Goal: Information Seeking & Learning: Compare options

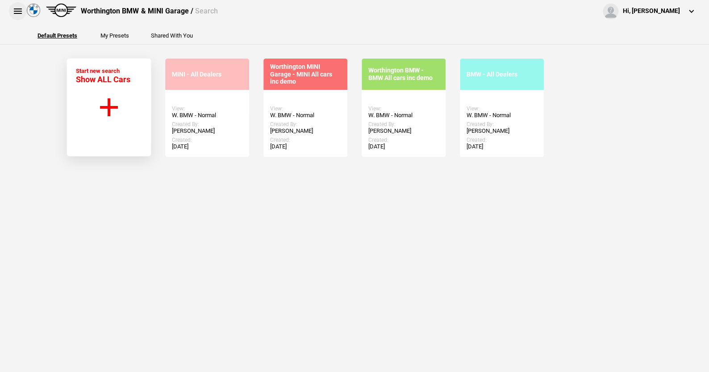
click at [17, 11] on button at bounding box center [18, 11] width 18 height 18
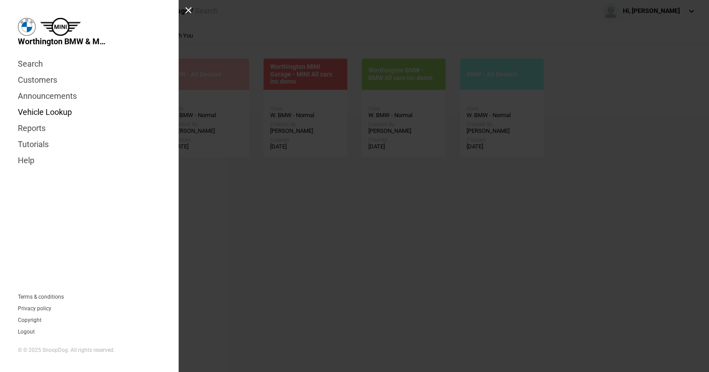
click at [65, 112] on link "Vehicle Lookup" at bounding box center [89, 112] width 143 height 16
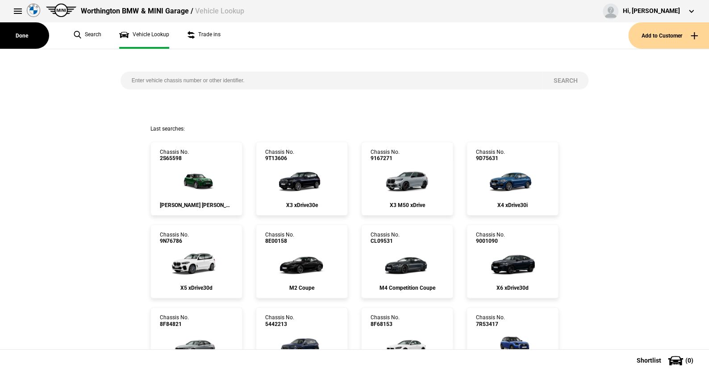
click at [124, 77] on input "search" at bounding box center [332, 80] width 422 height 18
paste input "WBA7K320107P31824"
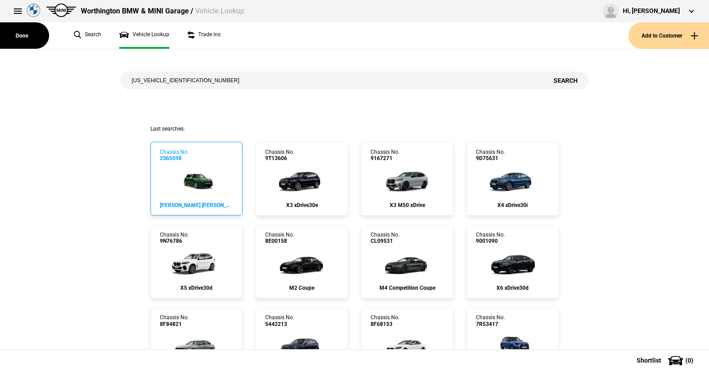
type input "WBA7K320107P31824"
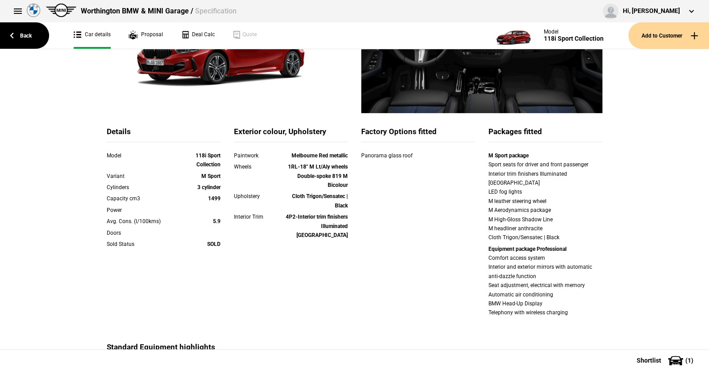
scroll to position [134, 0]
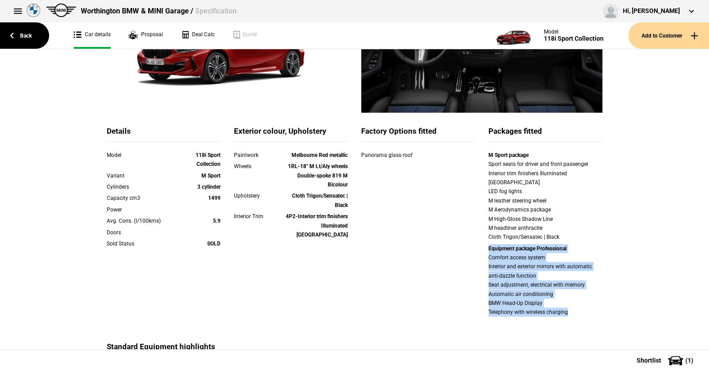
drag, startPoint x: 483, startPoint y: 239, endPoint x: 551, endPoint y: 268, distance: 73.8
click at [615, 301] on div "Details Model 118i Sport Collection Variant M Sport Cylinders 3 cylinder Capaci…" at bounding box center [354, 375] width 709 height 814
copy div "Equipment package Professional Comfort access system Interior and exterior mirr…"
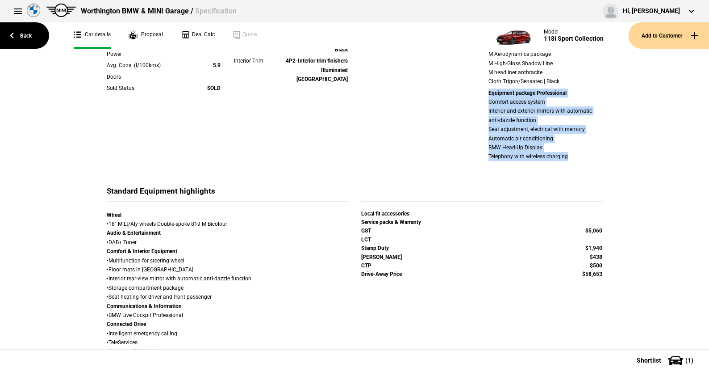
scroll to position [334, 0]
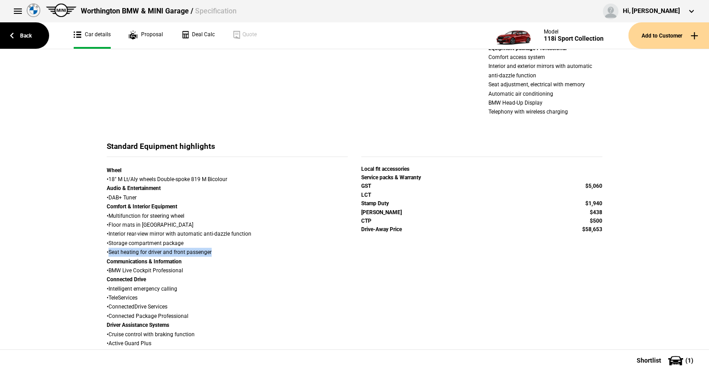
drag, startPoint x: 106, startPoint y: 242, endPoint x: 210, endPoint y: 244, distance: 104.1
click at [210, 244] on div "Wheel • 18" M Lt/Aly wheels Double-spoke 819 M Bicolour Audio & Entertainment •…" at bounding box center [227, 362] width 241 height 392
copy div "Seat heating for driver and front passenger"
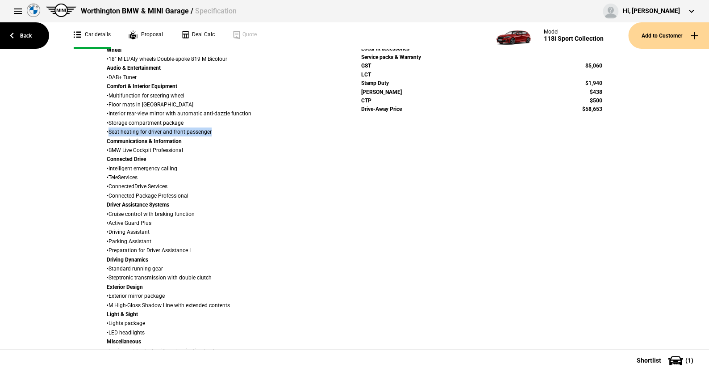
scroll to position [468, 0]
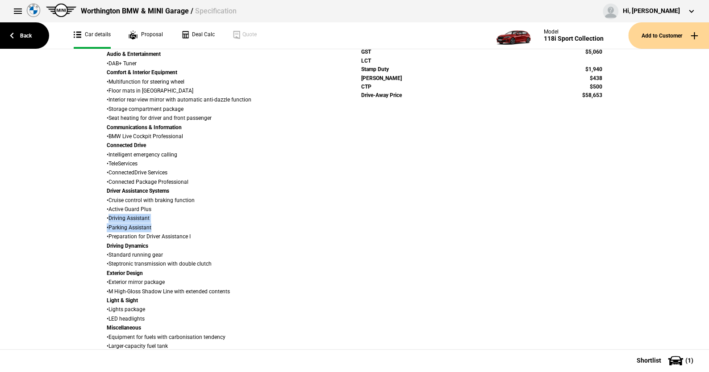
drag, startPoint x: 105, startPoint y: 207, endPoint x: 157, endPoint y: 216, distance: 52.5
click at [157, 216] on div "Wheel • 18" M Lt/Aly wheels Double-spoke 819 M Bicolour Audio & Entertainment •…" at bounding box center [227, 228] width 241 height 392
copy div "Driving Assistant • Parking Assistant"
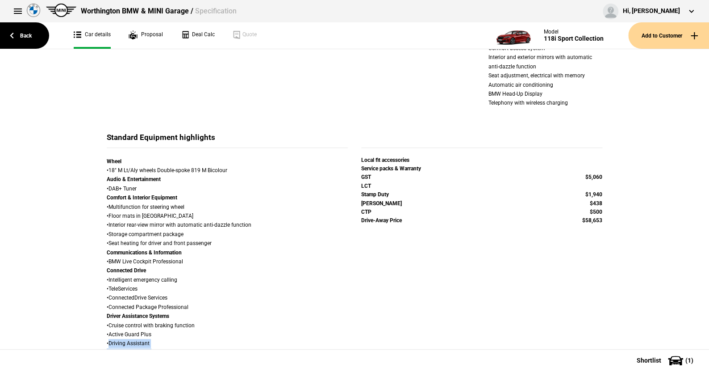
scroll to position [200, 0]
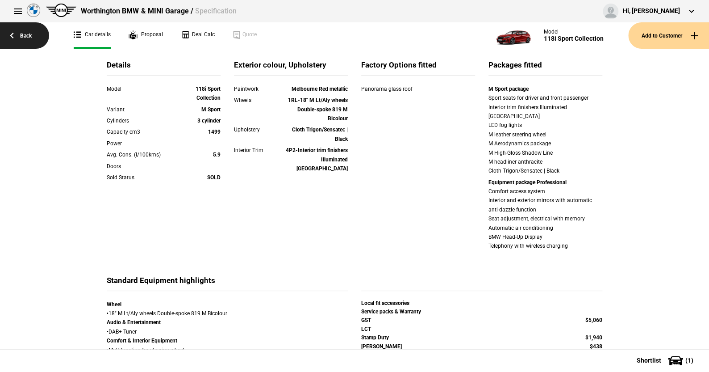
click at [27, 33] on link "Back" at bounding box center [24, 35] width 49 height 26
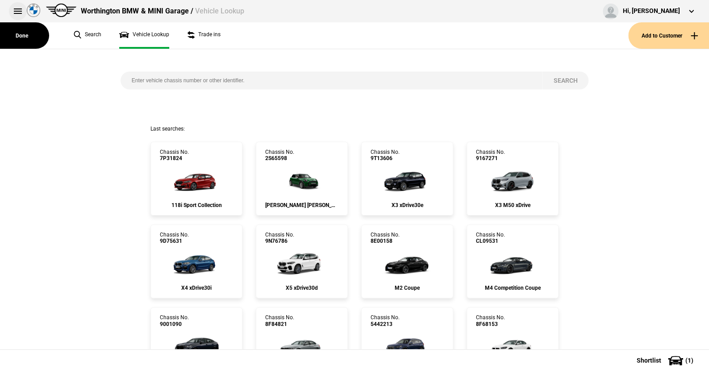
click at [14, 8] on button at bounding box center [18, 11] width 18 height 18
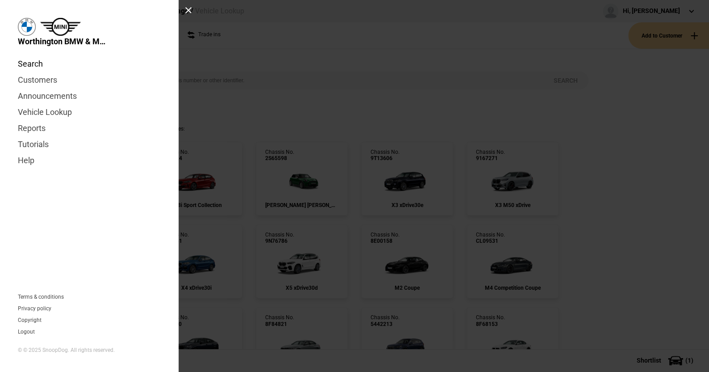
click at [38, 62] on link "Search" at bounding box center [89, 64] width 143 height 16
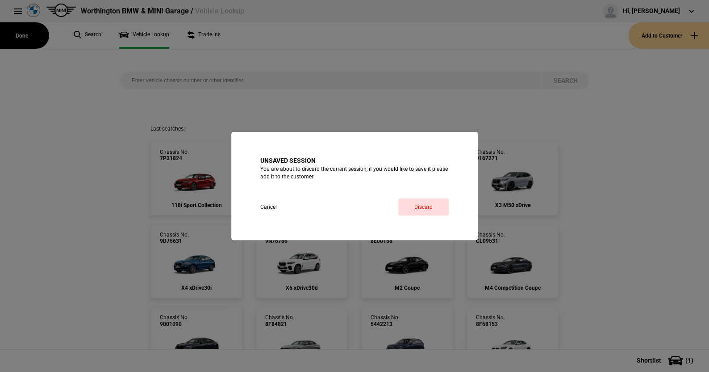
drag, startPoint x: 418, startPoint y: 201, endPoint x: 410, endPoint y: 191, distance: 12.5
click at [418, 201] on link "Discard" at bounding box center [423, 206] width 50 height 17
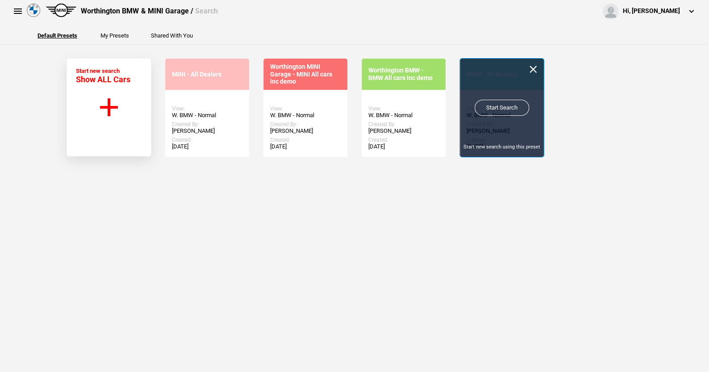
click at [485, 106] on link "Start Search" at bounding box center [502, 108] width 54 height 16
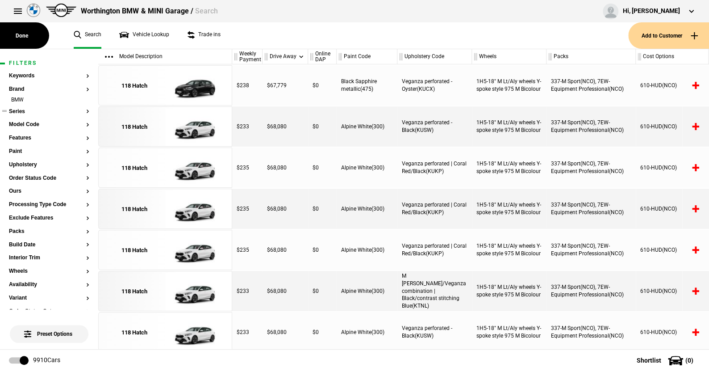
click at [21, 109] on button "Series" at bounding box center [49, 112] width 80 height 6
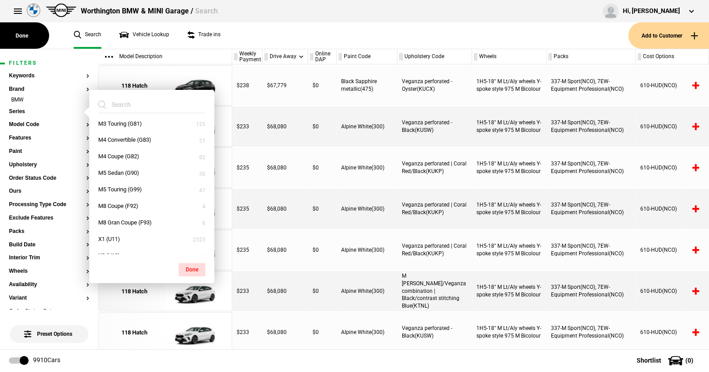
scroll to position [357, 0]
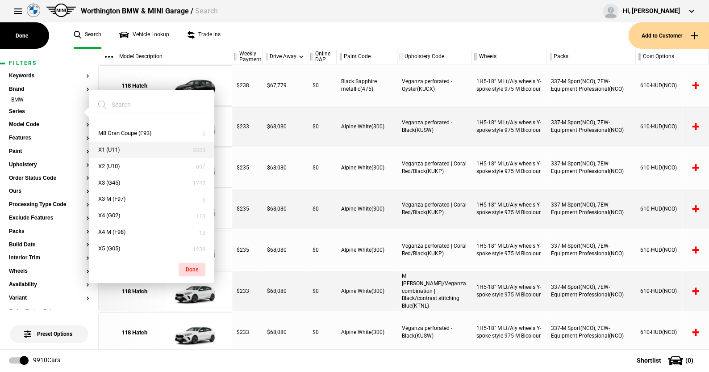
click at [115, 149] on button "X1 (U11)" at bounding box center [151, 150] width 125 height 17
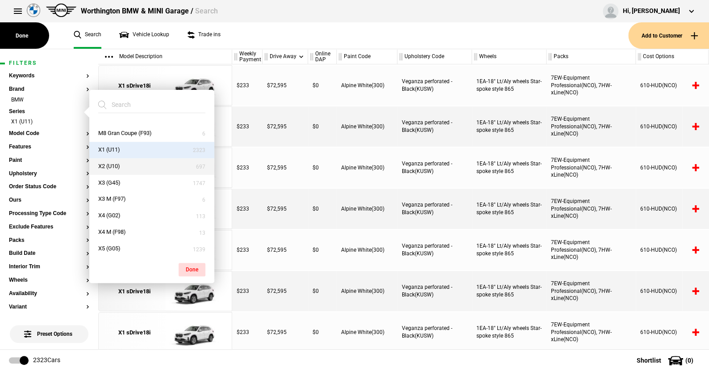
click at [116, 165] on button "X2 (U10)" at bounding box center [151, 166] width 125 height 17
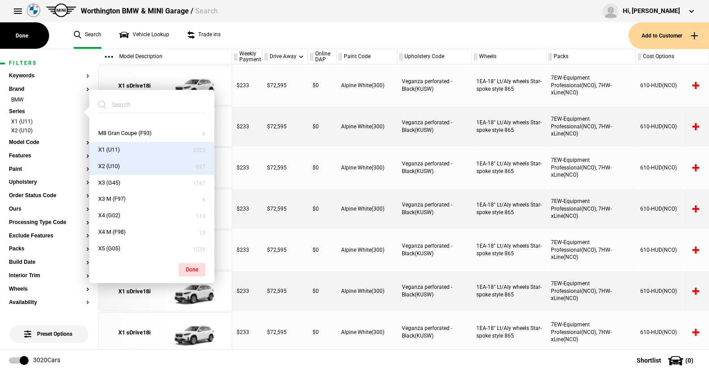
drag, startPoint x: 188, startPoint y: 268, endPoint x: 180, endPoint y: 251, distance: 18.6
click at [188, 268] on button "Done" at bounding box center [192, 269] width 27 height 13
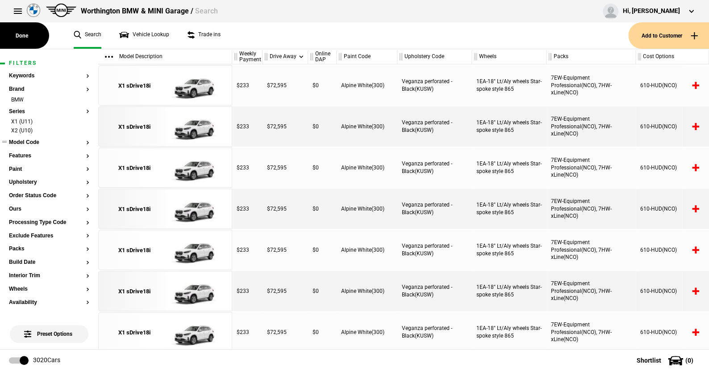
click at [34, 139] on button "Model Code" at bounding box center [49, 142] width 80 height 6
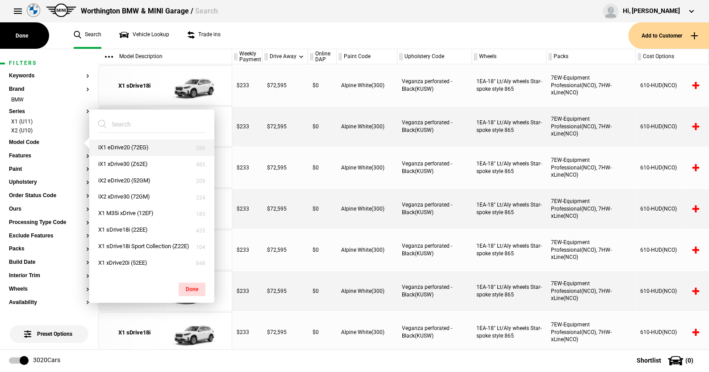
click at [122, 146] on button "iX1 eDrive20 (72EG)" at bounding box center [151, 147] width 125 height 17
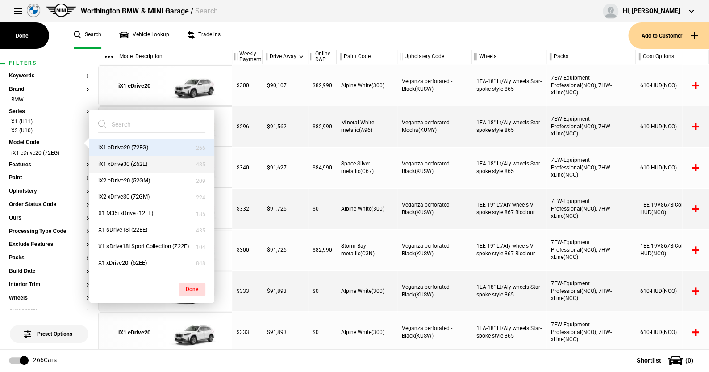
click at [121, 160] on button "iX1 xDrive30 (Z62E)" at bounding box center [151, 164] width 125 height 17
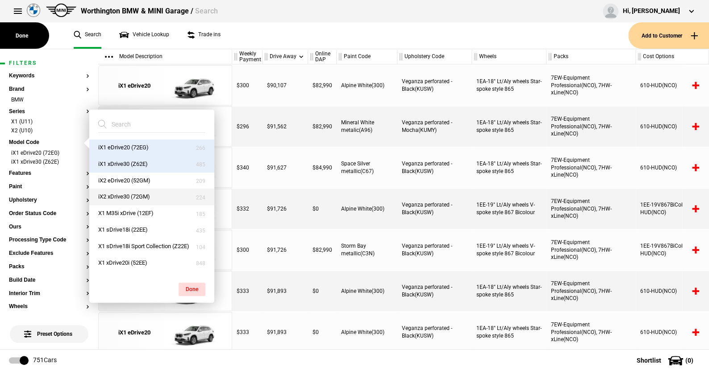
click at [121, 177] on button "iX2 eDrive20 (52GM)" at bounding box center [151, 180] width 125 height 17
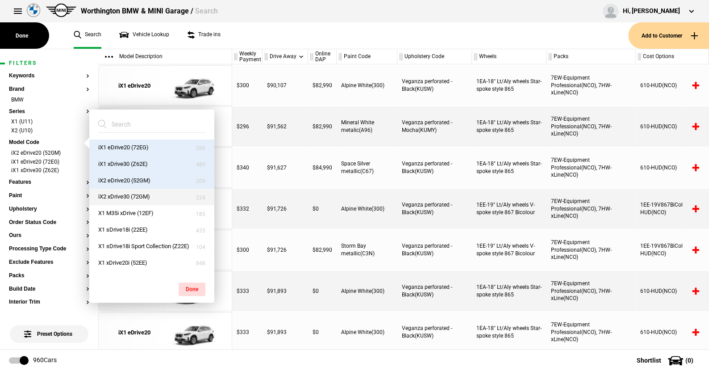
click at [121, 195] on button "iX2 xDrive30 (72GM)" at bounding box center [151, 196] width 125 height 17
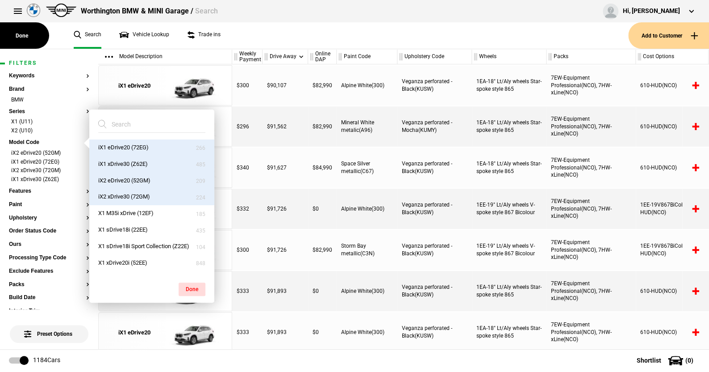
click at [188, 285] on button "Done" at bounding box center [192, 288] width 27 height 13
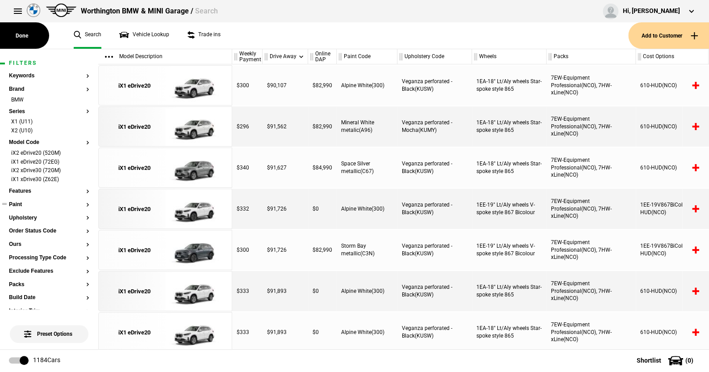
click at [17, 202] on button "Paint" at bounding box center [49, 204] width 80 height 6
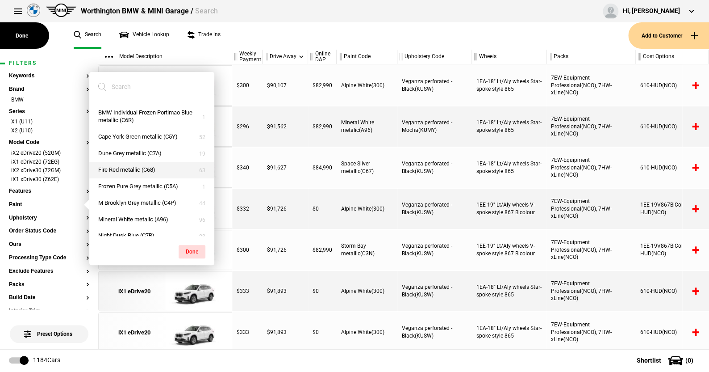
scroll to position [45, 0]
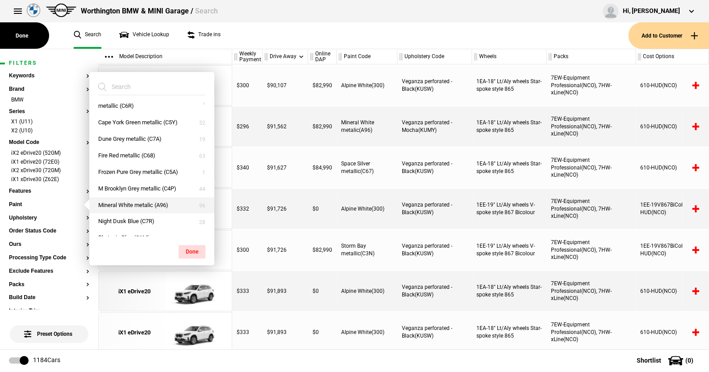
click at [119, 204] on button "Mineral White metalic (A96)" at bounding box center [151, 205] width 125 height 17
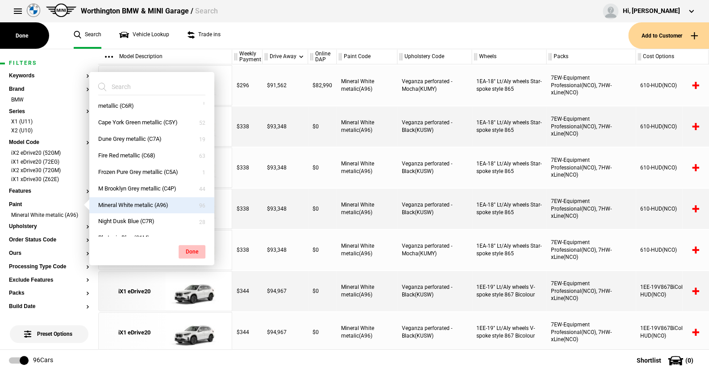
click at [192, 248] on button "Done" at bounding box center [192, 251] width 27 height 13
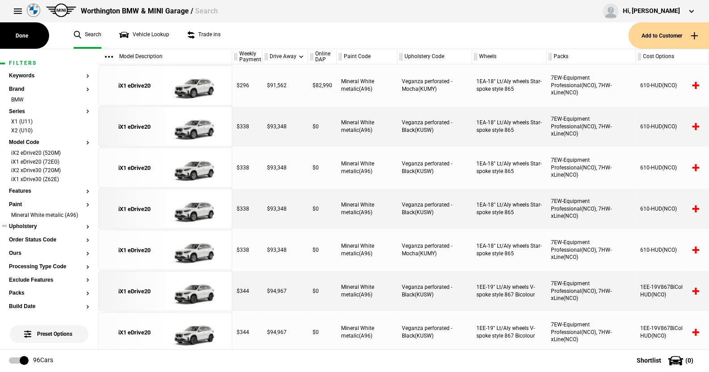
click at [29, 225] on button "Upholstery" at bounding box center [49, 226] width 80 height 6
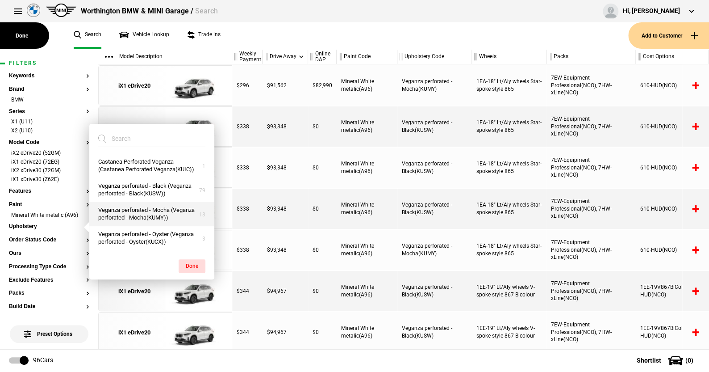
click at [135, 211] on button "Veganza perforated - Mocha (Veganza perforated - Mocha(KUMY))" at bounding box center [151, 214] width 125 height 24
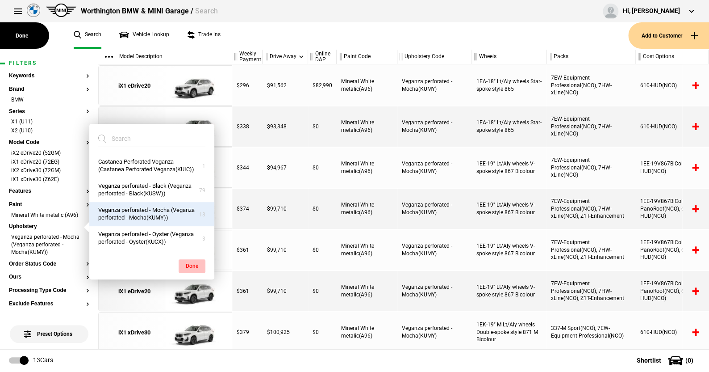
click at [193, 259] on button "Done" at bounding box center [192, 265] width 27 height 13
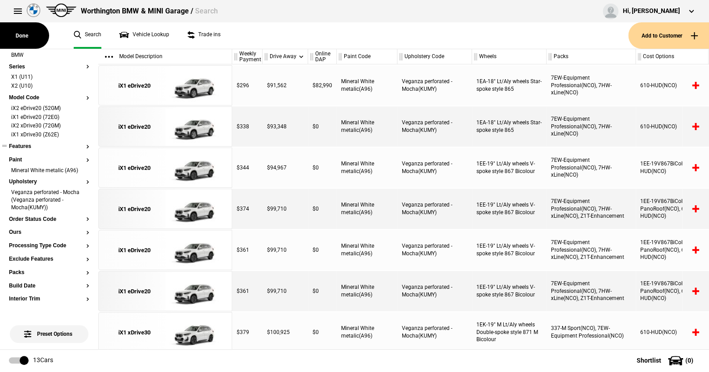
scroll to position [89, 0]
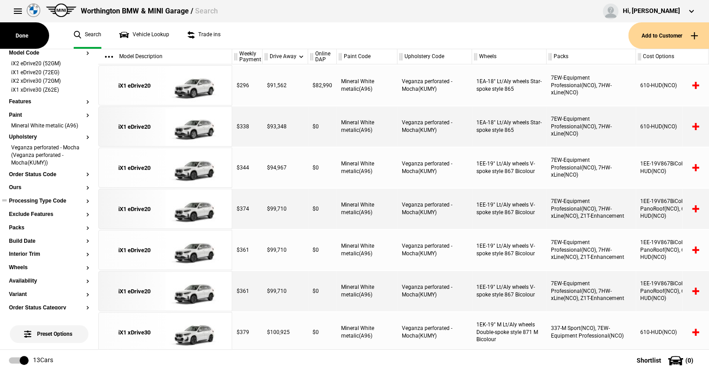
click at [46, 199] on button "Processing Type Code" at bounding box center [49, 201] width 80 height 6
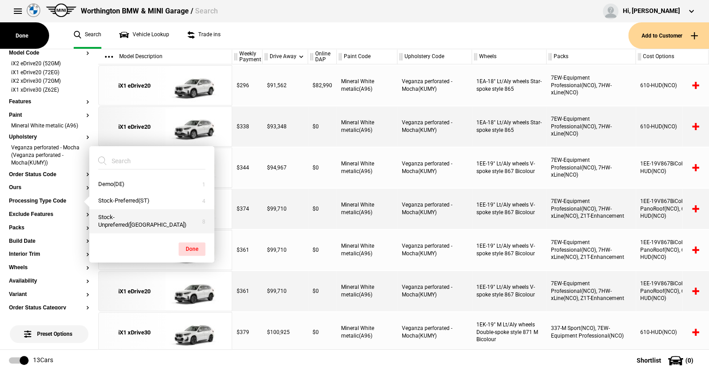
click at [122, 213] on button "Stock-Unpreferred([GEOGRAPHIC_DATA])" at bounding box center [151, 221] width 125 height 24
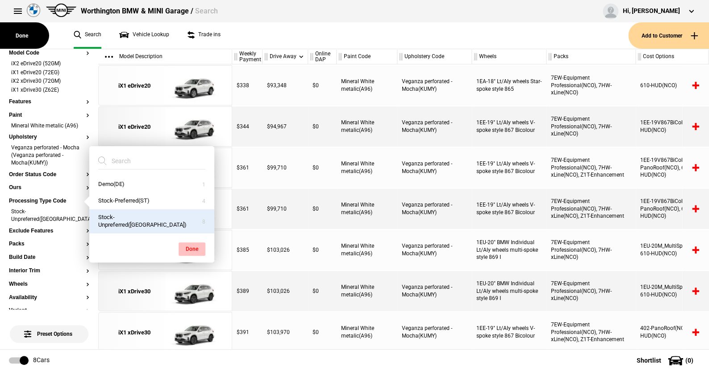
click at [192, 242] on button "Done" at bounding box center [192, 248] width 27 height 13
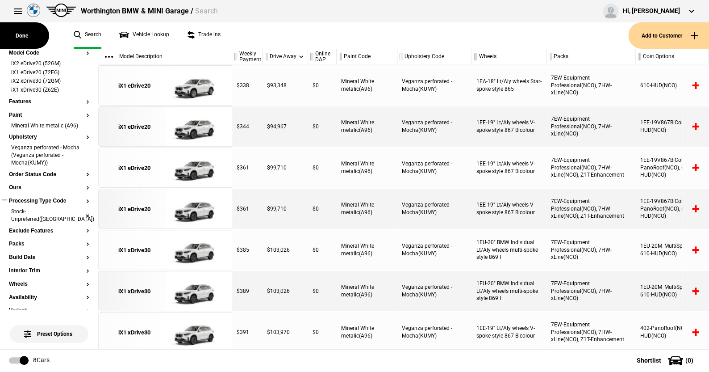
click at [81, 211] on li "Stock-Unpreferred([GEOGRAPHIC_DATA])" at bounding box center [49, 216] width 80 height 17
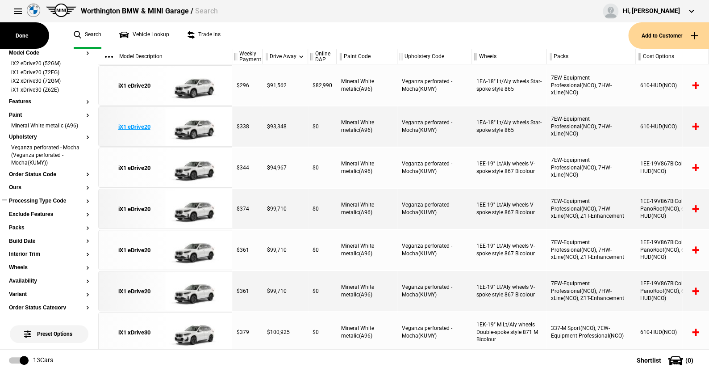
click at [197, 126] on img at bounding box center [196, 127] width 62 height 40
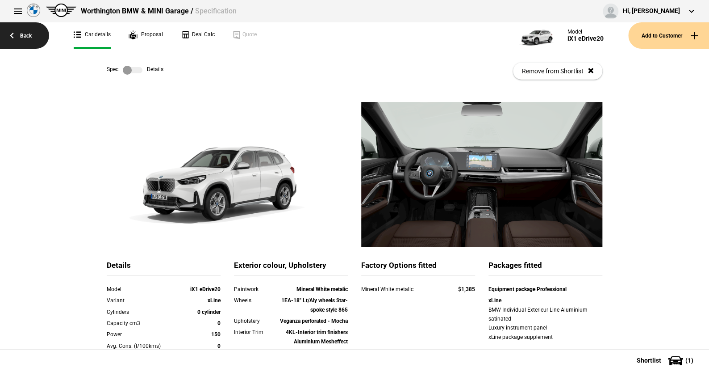
click at [29, 34] on link "Back" at bounding box center [24, 35] width 49 height 26
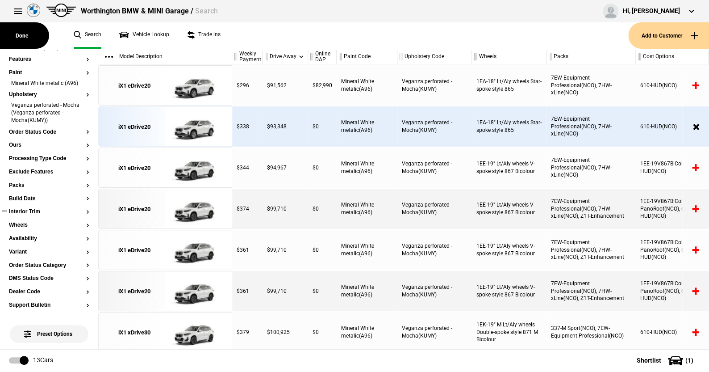
scroll to position [134, 0]
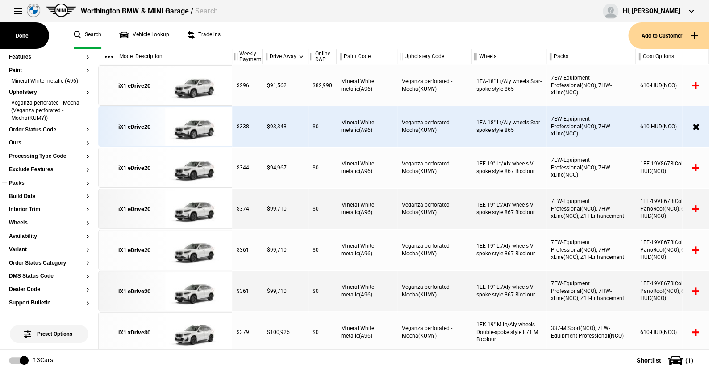
click at [20, 183] on button "Packs" at bounding box center [49, 183] width 80 height 6
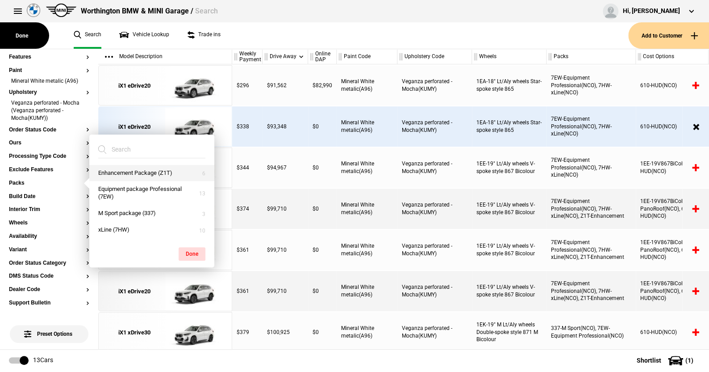
click at [142, 169] on button "Enhancement Package (Z1T)" at bounding box center [151, 173] width 125 height 17
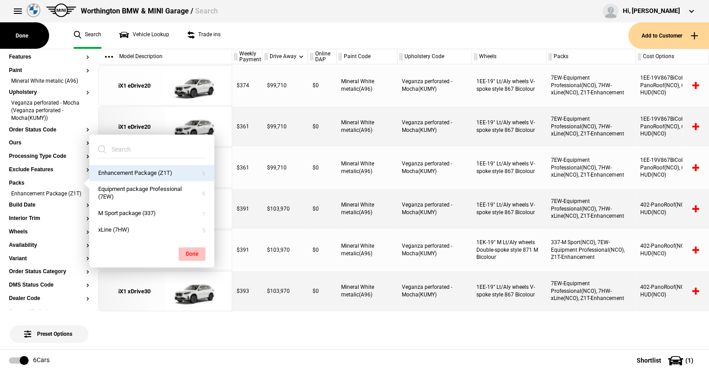
click at [193, 250] on button "Done" at bounding box center [192, 253] width 27 height 13
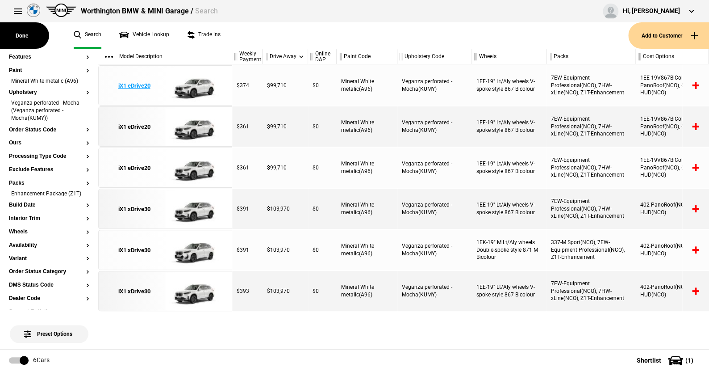
click at [197, 84] on img at bounding box center [196, 86] width 62 height 40
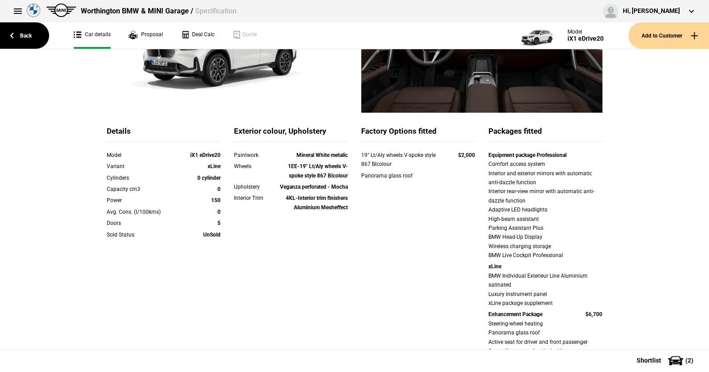
scroll to position [223, 0]
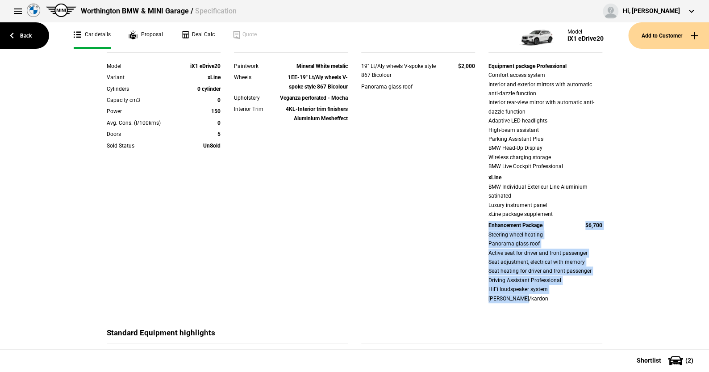
drag, startPoint x: 484, startPoint y: 225, endPoint x: 615, endPoint y: 282, distance: 142.8
click at [624, 289] on div "Details Model iX1 eDrive20 Variant xLine Cylinders 0 cylinder Capacity cm3 0 Po…" at bounding box center [354, 269] width 709 height 780
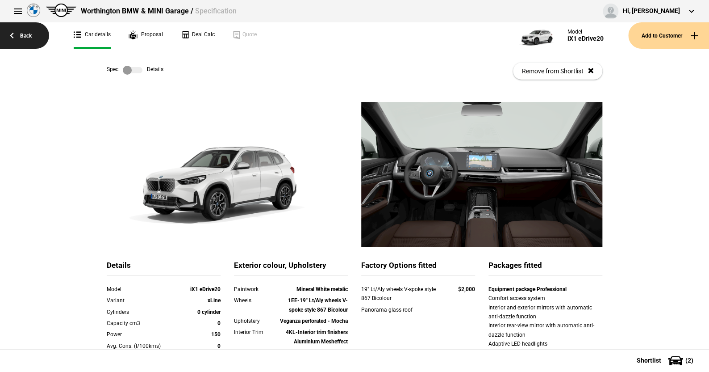
click at [27, 35] on link "Back" at bounding box center [24, 35] width 49 height 26
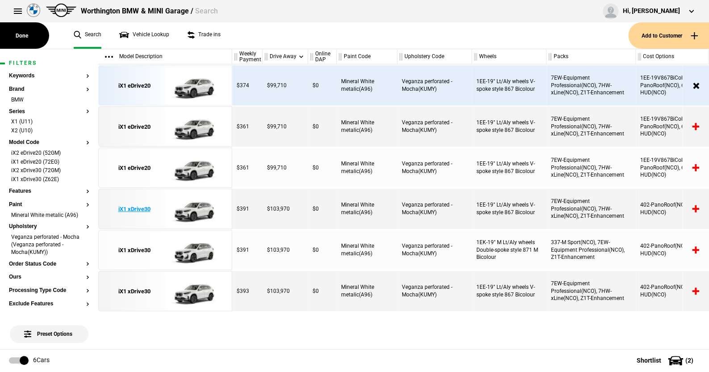
click at [205, 209] on img at bounding box center [196, 209] width 62 height 40
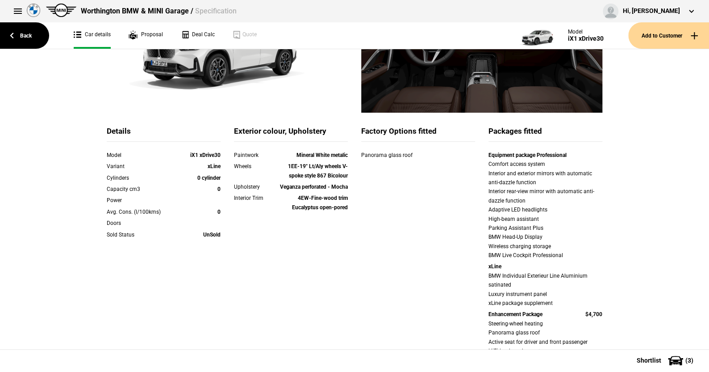
scroll to position [179, 0]
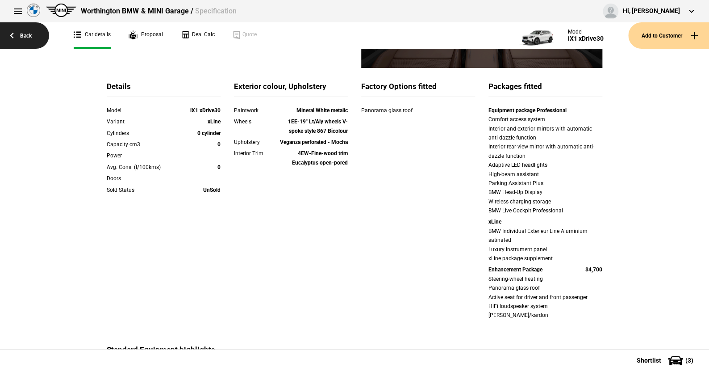
click at [24, 36] on link "Back" at bounding box center [24, 35] width 49 height 26
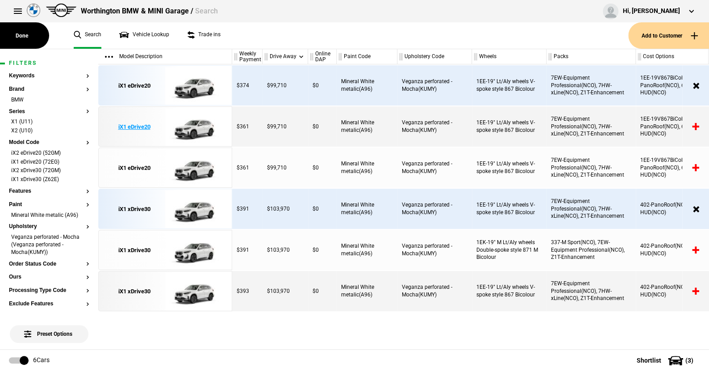
click at [197, 126] on img at bounding box center [196, 127] width 62 height 40
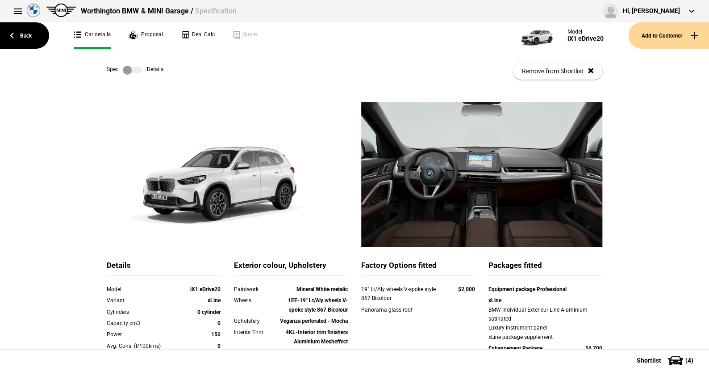
click at [136, 69] on label at bounding box center [133, 70] width 20 height 9
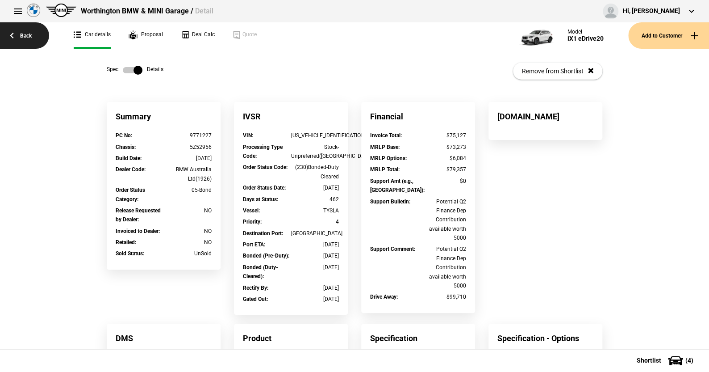
click at [28, 36] on link "Back" at bounding box center [24, 35] width 49 height 26
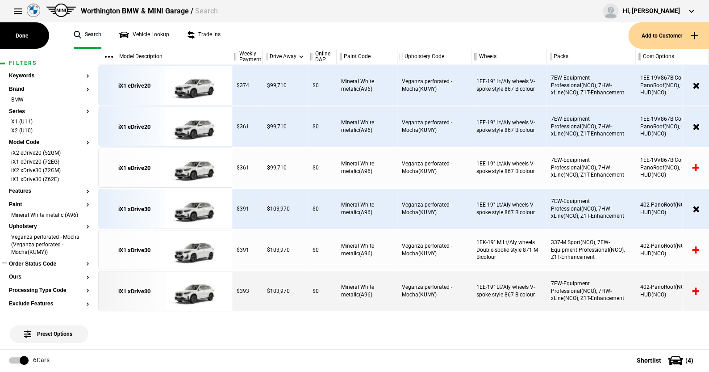
click at [44, 262] on button "Order Status Code" at bounding box center [49, 264] width 80 height 6
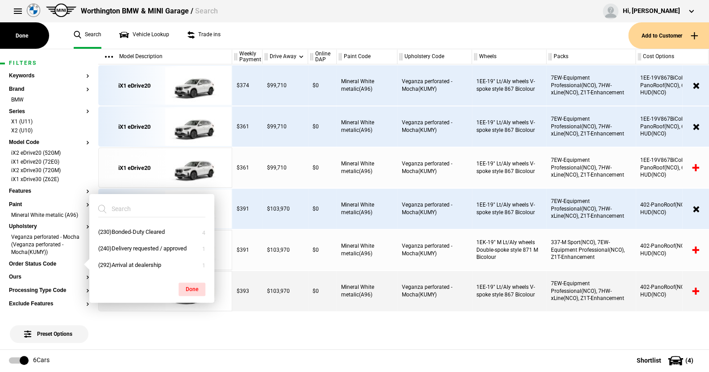
click at [232, 38] on ul "Search Vehicle Lookup Trade ins" at bounding box center [347, 35] width 564 height 26
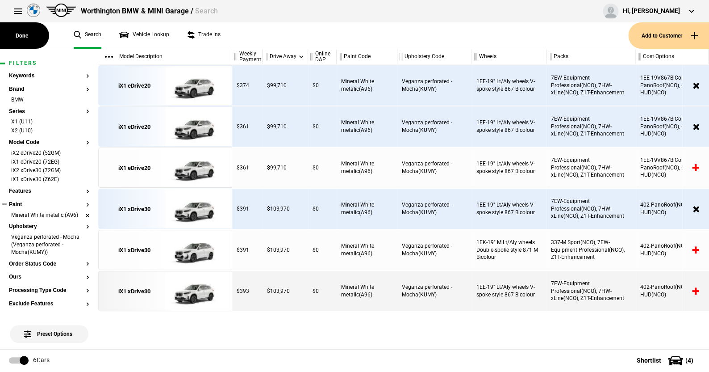
click at [80, 213] on li "Mineral White metalic (A96)" at bounding box center [49, 215] width 80 height 9
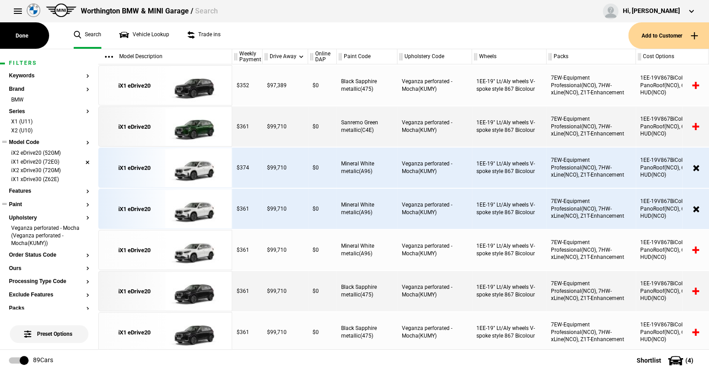
click at [80, 161] on li "iX1 eDrive20 (72EG)" at bounding box center [49, 162] width 80 height 9
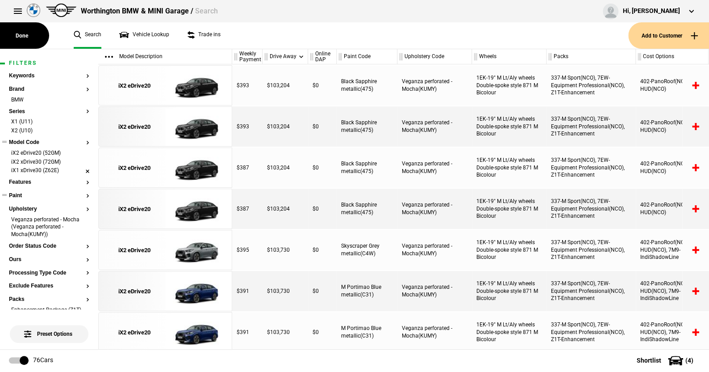
click at [80, 169] on li "iX1 xDrive30 (Z62E)" at bounding box center [49, 171] width 80 height 9
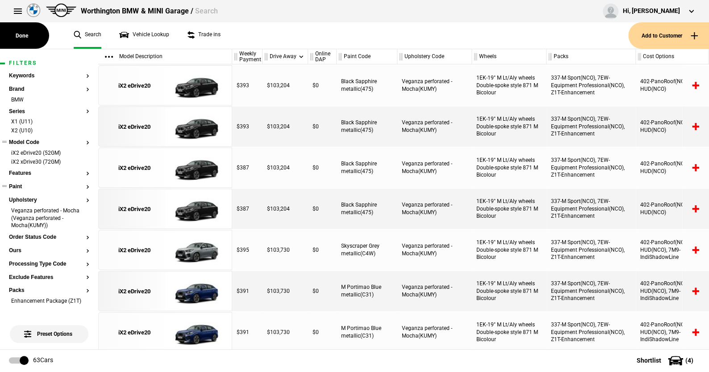
click at [21, 185] on button "Paint" at bounding box center [49, 187] width 80 height 6
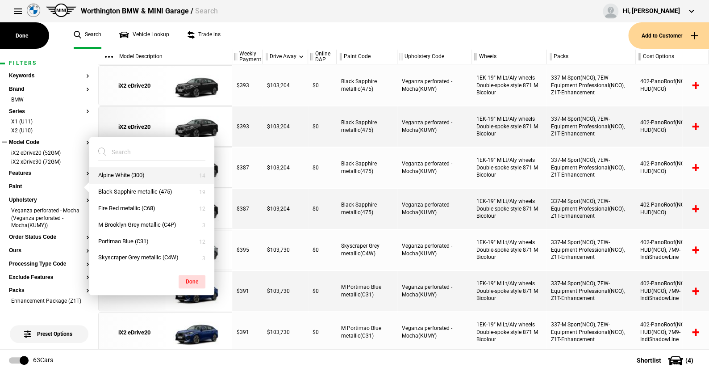
click at [116, 174] on button "Alpine White (300)" at bounding box center [151, 175] width 125 height 17
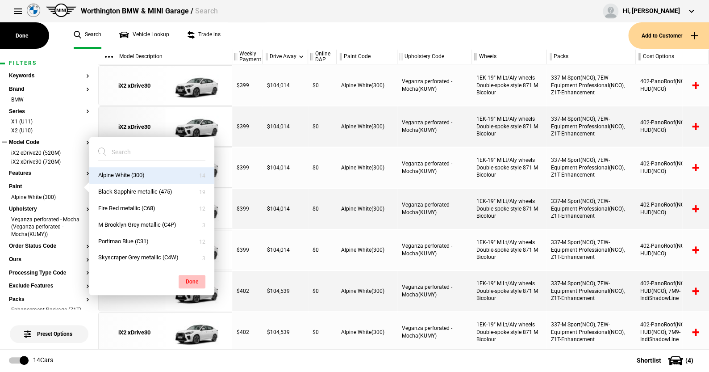
drag, startPoint x: 194, startPoint y: 277, endPoint x: 191, endPoint y: 271, distance: 6.8
click at [193, 276] on button "Done" at bounding box center [192, 281] width 27 height 13
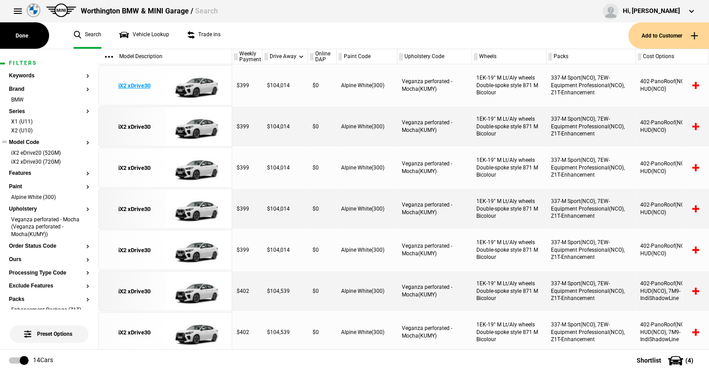
click at [193, 89] on img at bounding box center [196, 86] width 62 height 40
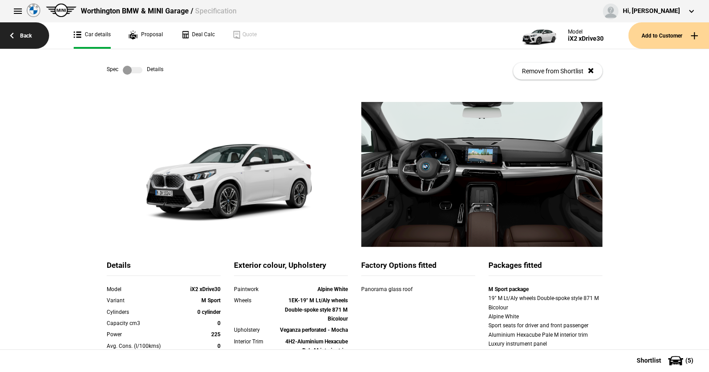
click at [23, 35] on link "Back" at bounding box center [24, 35] width 49 height 26
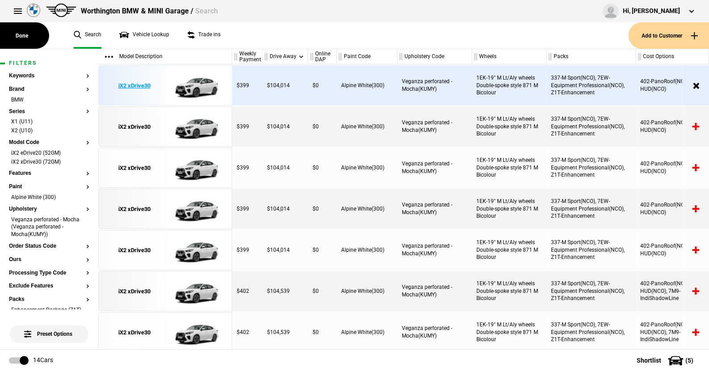
click at [202, 85] on img at bounding box center [196, 86] width 62 height 40
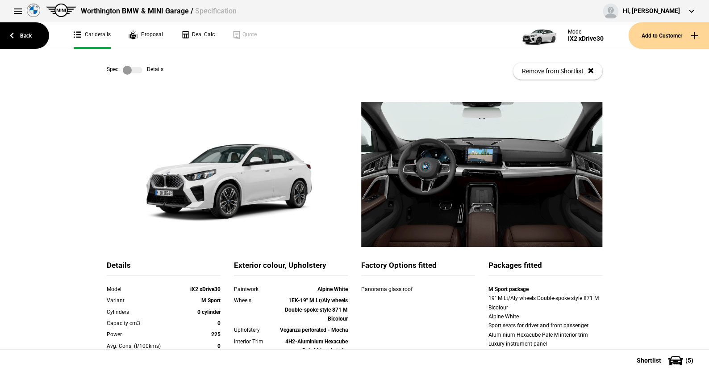
click at [136, 66] on label at bounding box center [133, 70] width 20 height 9
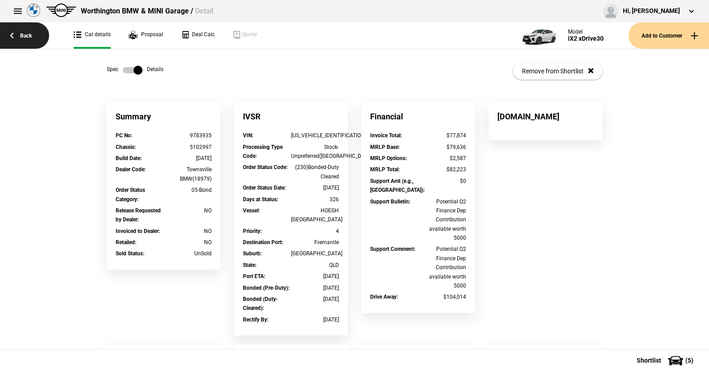
click at [25, 31] on link "Back" at bounding box center [24, 35] width 49 height 26
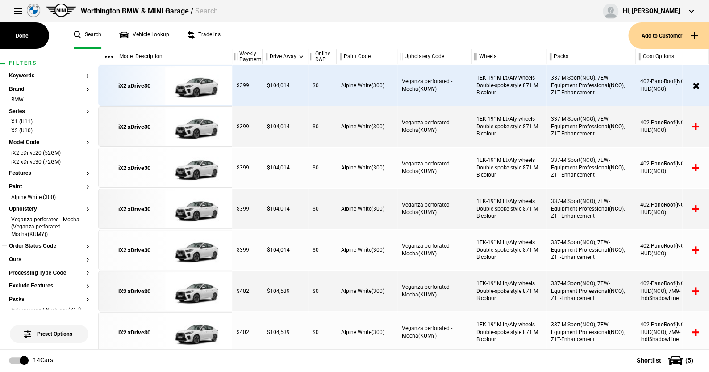
click at [54, 244] on button "Order Status Code" at bounding box center [49, 246] width 80 height 6
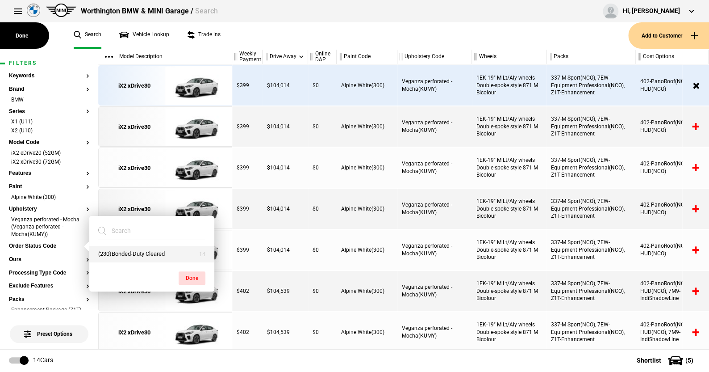
click at [125, 252] on button "(230)Bonded-Duty Cleared" at bounding box center [151, 254] width 125 height 17
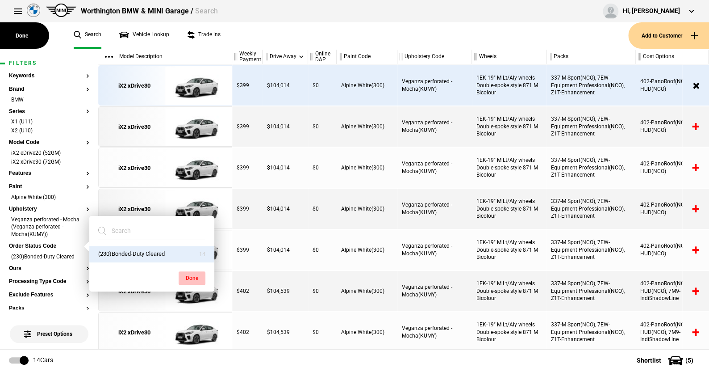
click at [195, 273] on button "Done" at bounding box center [192, 277] width 27 height 13
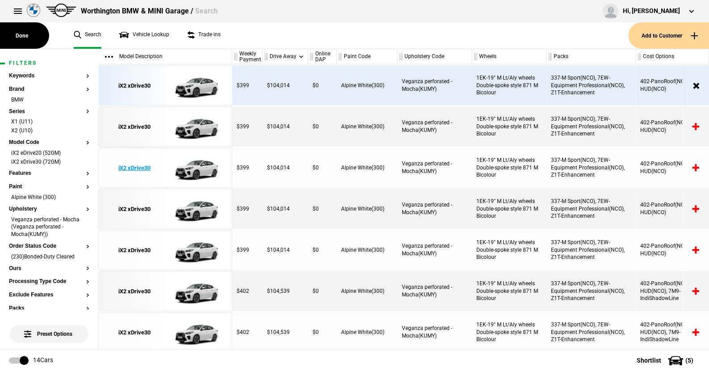
click at [202, 165] on img at bounding box center [196, 168] width 62 height 40
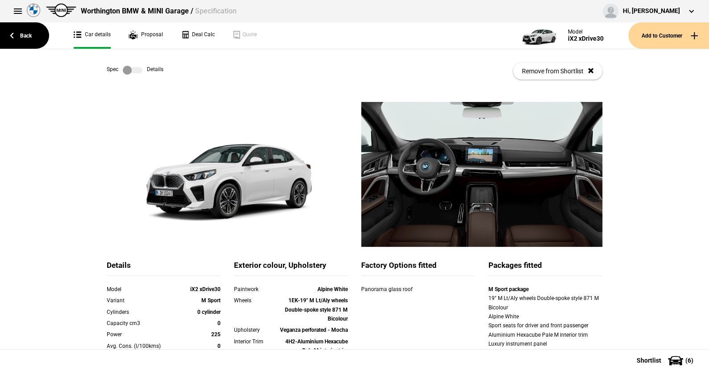
click at [136, 67] on label at bounding box center [133, 70] width 20 height 9
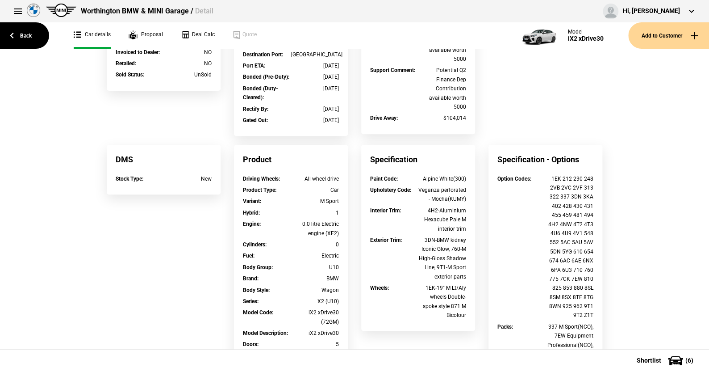
scroll to position [223, 0]
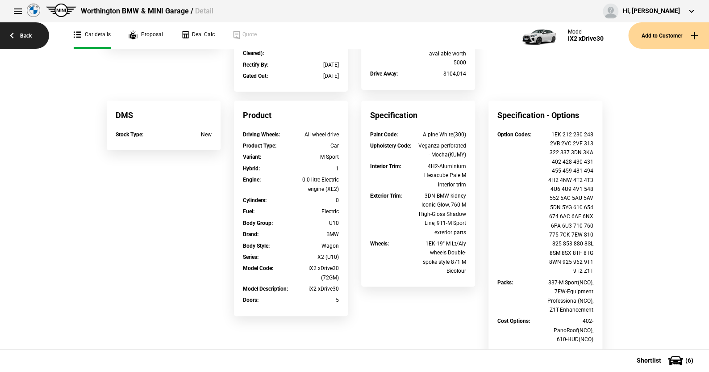
click at [26, 31] on link "Back" at bounding box center [24, 35] width 49 height 26
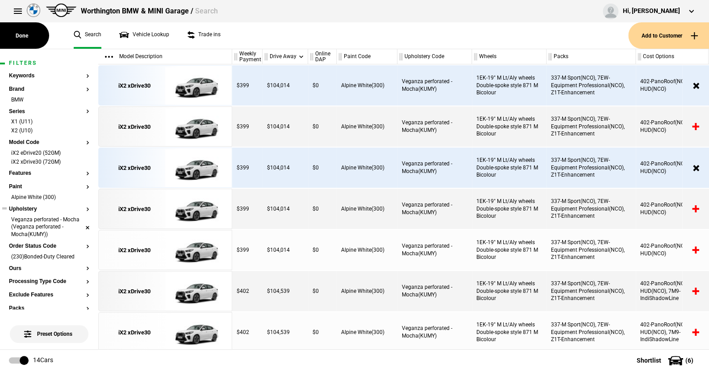
click at [80, 220] on li "Veganza perforated - Mocha (Veganza perforated - Mocha(KUMY))" at bounding box center [49, 228] width 80 height 24
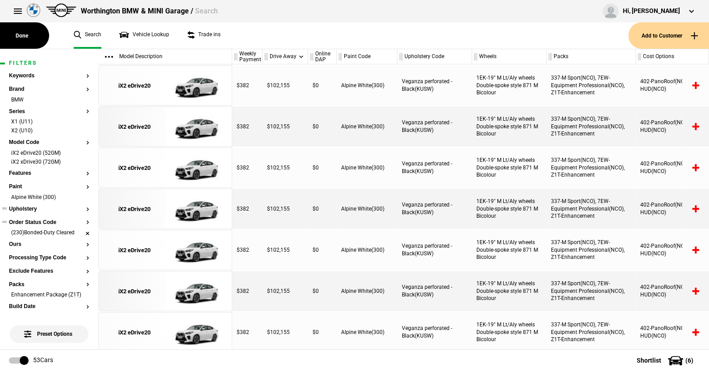
click at [80, 232] on li "(230)Bonded-Duty Cleared" at bounding box center [49, 233] width 80 height 9
click at [79, 286] on li "Enhancement Package (Z1T)" at bounding box center [49, 286] width 80 height 9
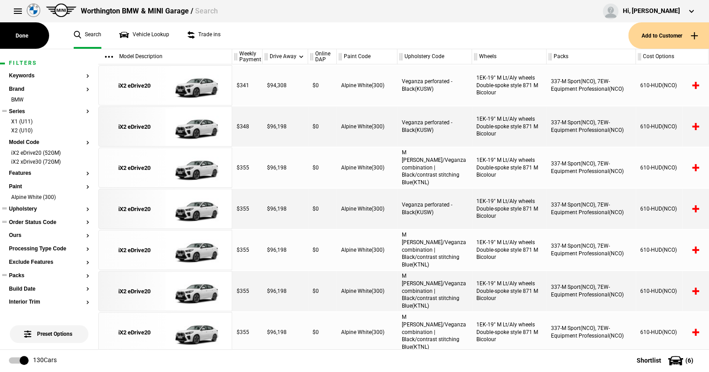
click at [26, 109] on button "Series" at bounding box center [49, 112] width 80 height 6
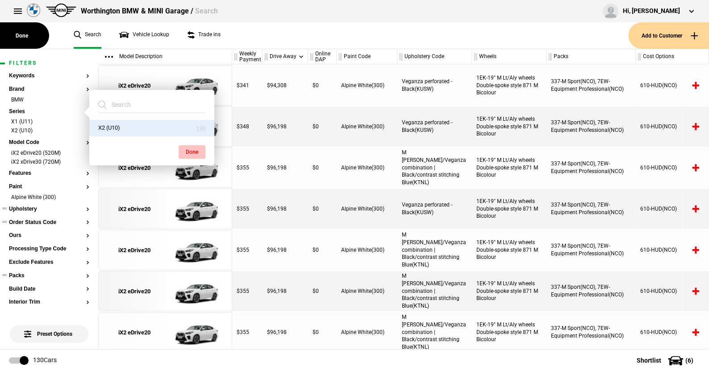
click at [190, 150] on button "Done" at bounding box center [192, 151] width 27 height 13
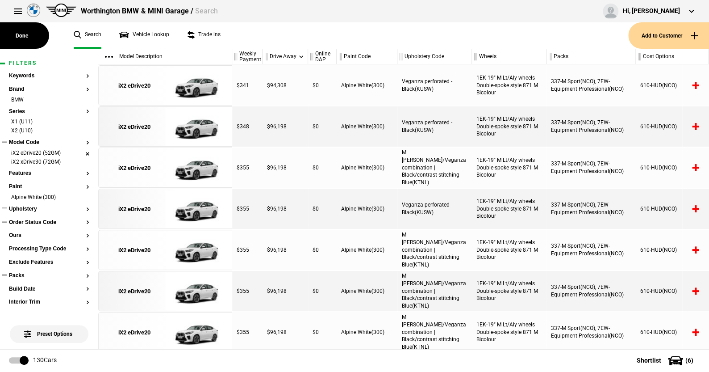
click at [79, 152] on li "iX2 eDrive20 (52GM)" at bounding box center [49, 153] width 80 height 9
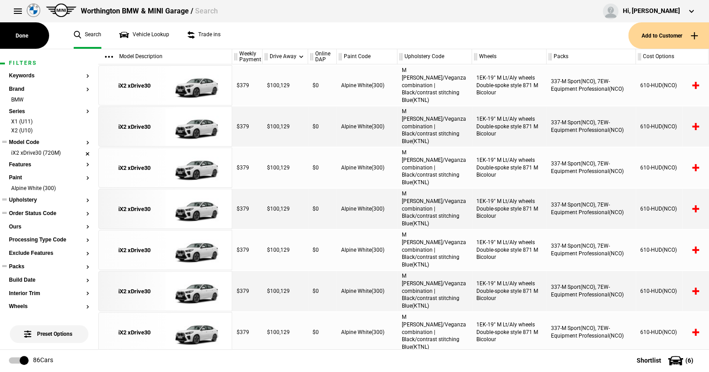
click at [81, 152] on li "iX2 xDrive30 (72GM)" at bounding box center [49, 153] width 80 height 9
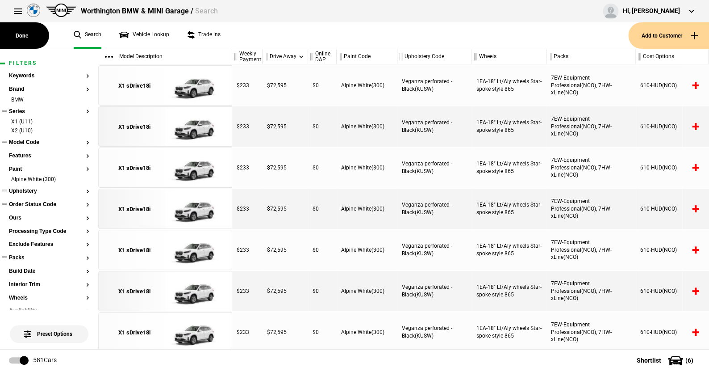
click at [21, 109] on button "Series" at bounding box center [49, 112] width 80 height 6
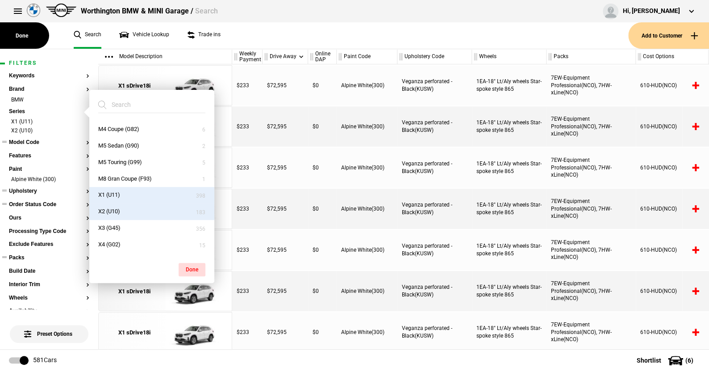
scroll to position [278, 0]
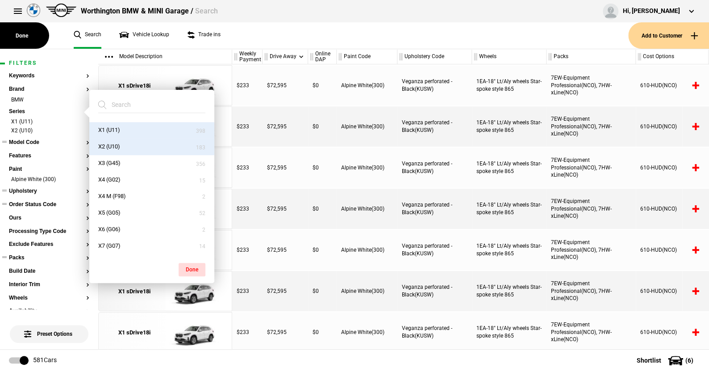
click at [32, 143] on button "Model Code" at bounding box center [49, 142] width 80 height 6
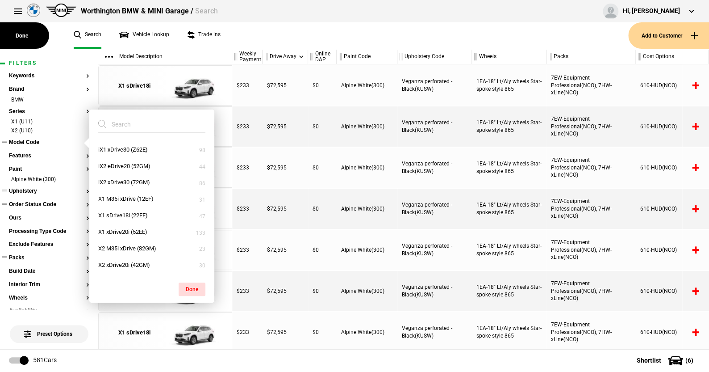
scroll to position [14, 0]
click at [118, 146] on button "iX1 xDrive30 (Z62E)" at bounding box center [151, 150] width 125 height 17
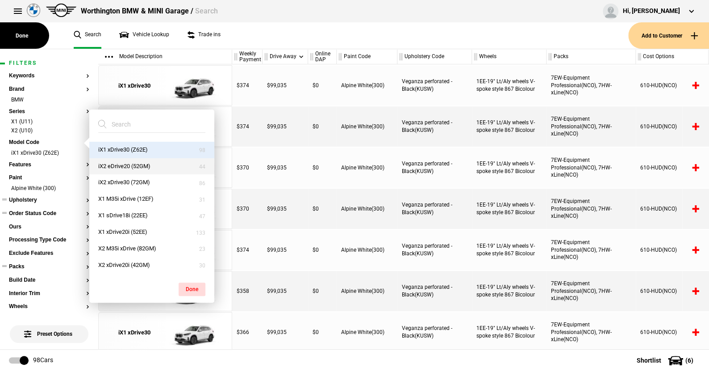
click at [116, 161] on button "iX2 eDrive20 (52GM)" at bounding box center [151, 166] width 125 height 17
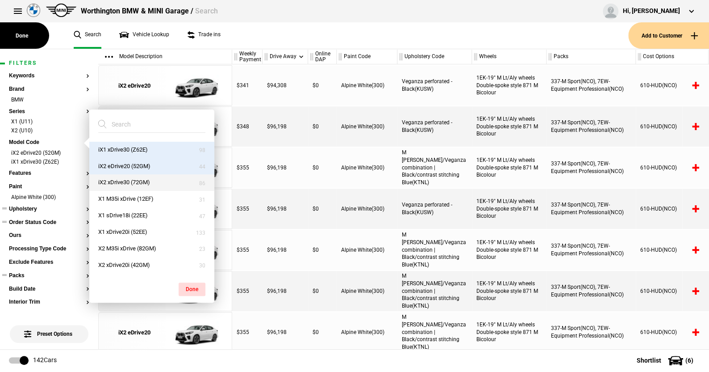
click at [115, 179] on button "iX2 xDrive30 (72GM)" at bounding box center [151, 182] width 125 height 17
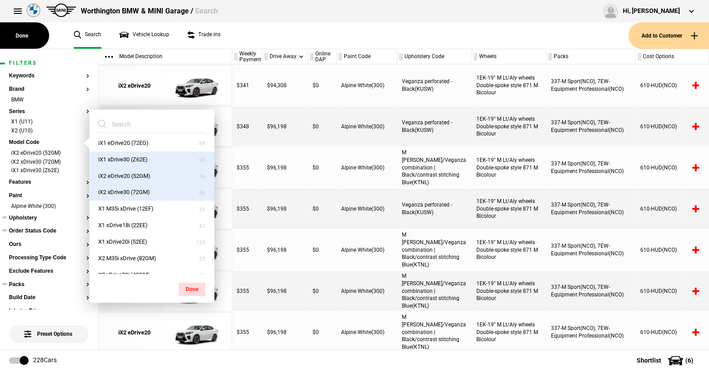
scroll to position [0, 0]
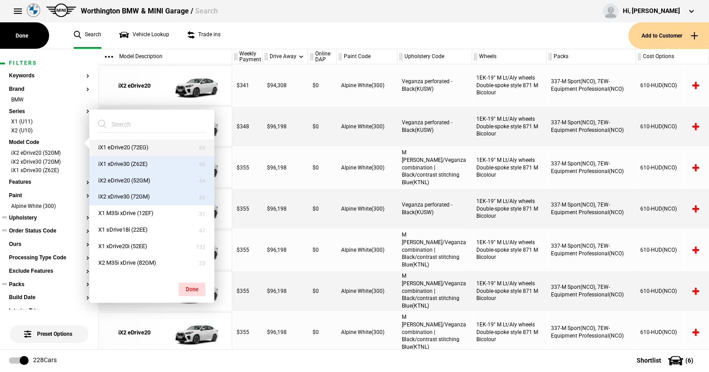
click at [123, 145] on button "iX1 eDrive20 (72EG)" at bounding box center [151, 147] width 125 height 17
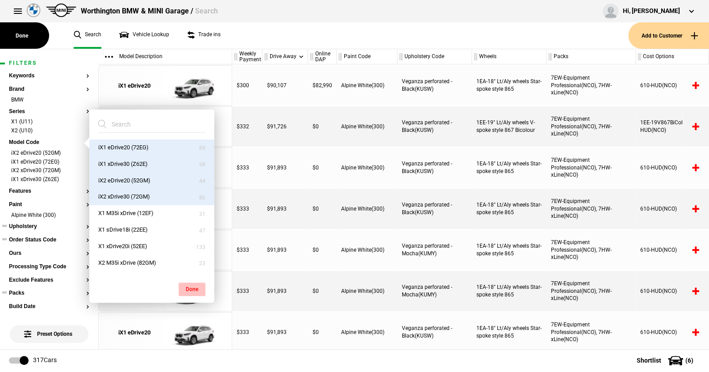
click at [192, 284] on button "Done" at bounding box center [192, 288] width 27 height 13
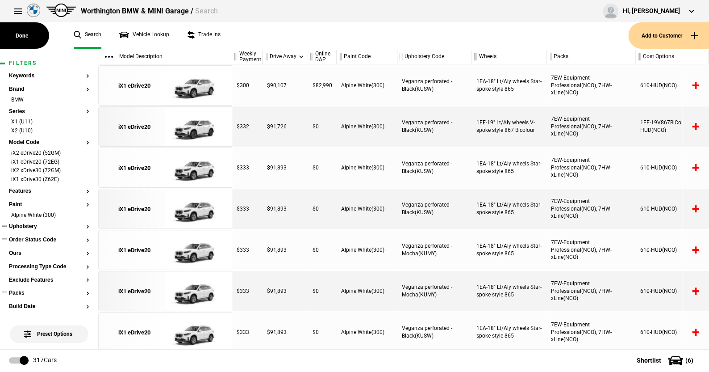
click at [33, 226] on button "Upholstery" at bounding box center [49, 226] width 80 height 6
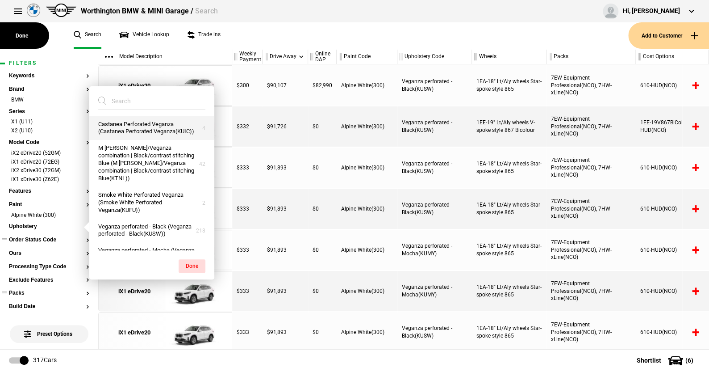
click at [126, 128] on button "Castanea Perforated Veganza (Castanea Perforated Veganza(KUIC))" at bounding box center [151, 128] width 125 height 24
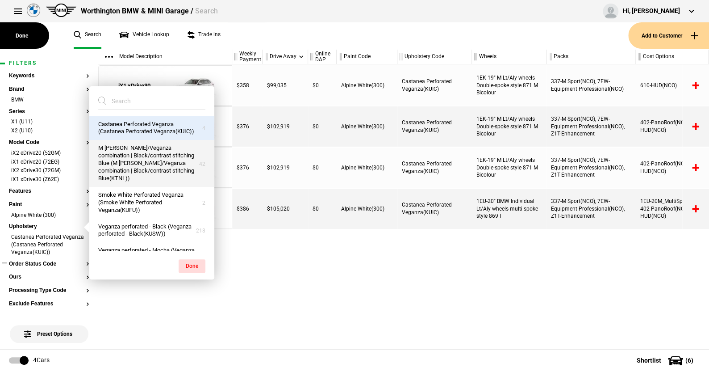
scroll to position [45, 0]
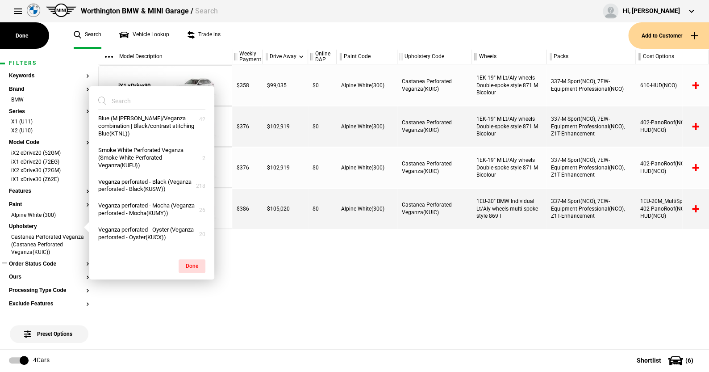
click at [264, 37] on ul "Search Vehicle Lookup Trade ins" at bounding box center [347, 35] width 564 height 26
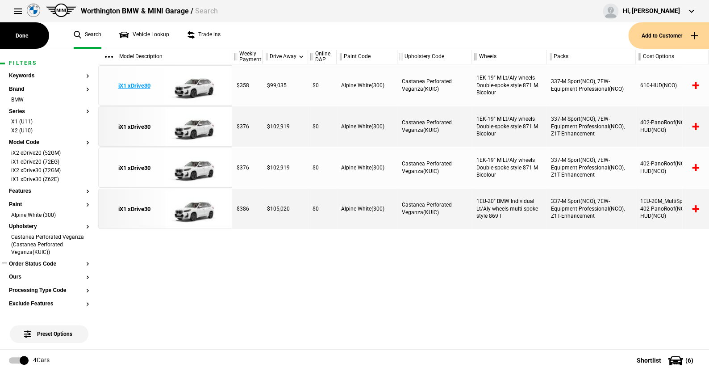
click at [197, 92] on img at bounding box center [196, 86] width 62 height 40
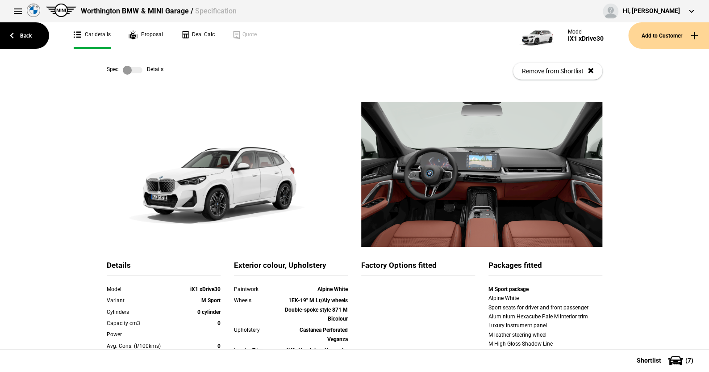
scroll to position [45, 0]
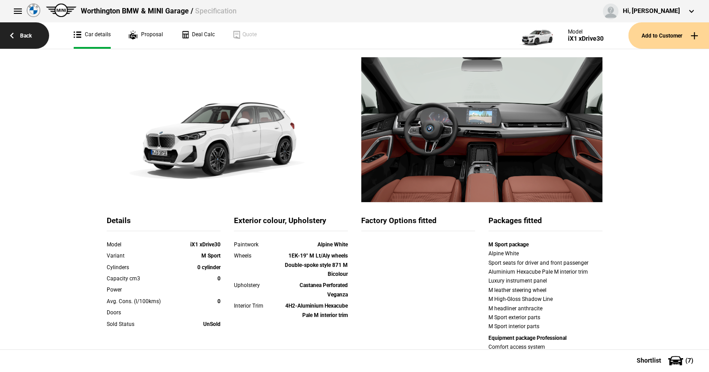
click at [29, 37] on link "Back" at bounding box center [24, 35] width 49 height 26
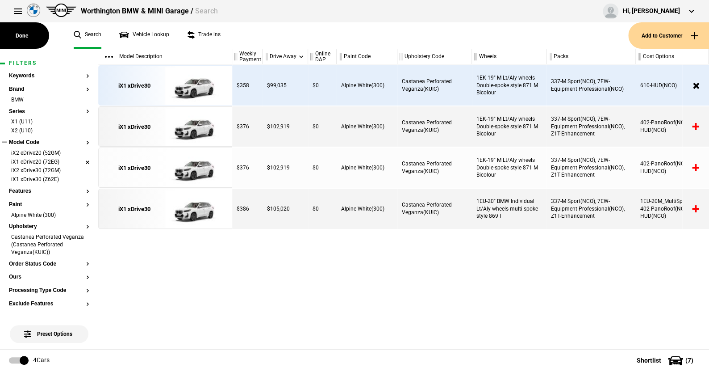
click at [78, 159] on li "iX1 eDrive20 (72EG)" at bounding box center [49, 162] width 80 height 9
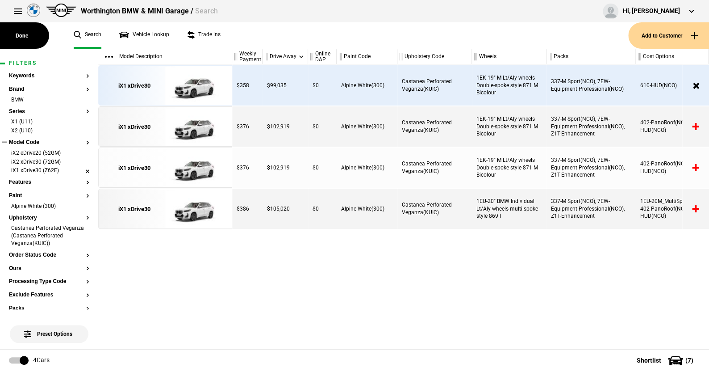
click at [80, 169] on li "iX1 xDrive30 (Z62E)" at bounding box center [49, 171] width 80 height 9
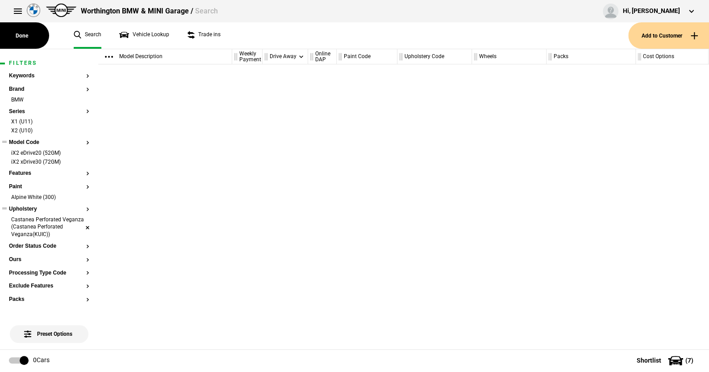
click at [80, 226] on li "Castanea Perforated Veganza (Castanea Perforated Veganza(KUIC))" at bounding box center [49, 228] width 80 height 24
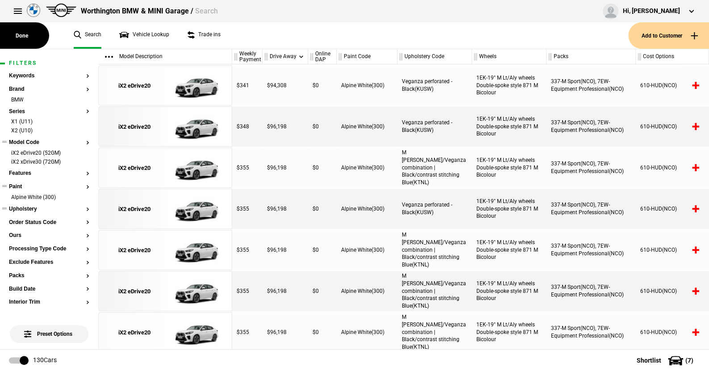
click at [17, 184] on button "Paint" at bounding box center [49, 187] width 80 height 6
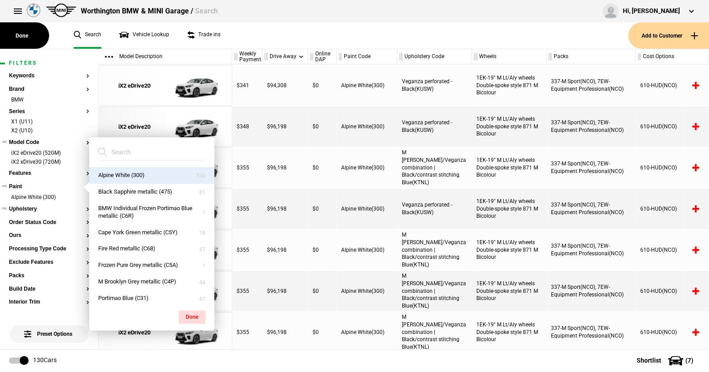
click at [17, 184] on button "Paint" at bounding box center [49, 187] width 80 height 6
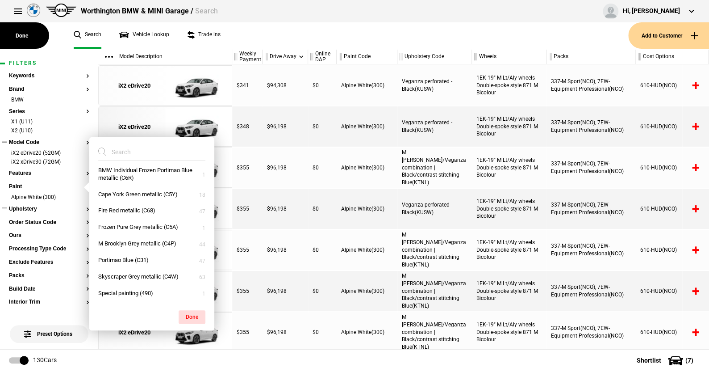
drag, startPoint x: 288, startPoint y: 36, endPoint x: 269, endPoint y: 34, distance: 18.8
click at [288, 35] on ul "Search Vehicle Lookup Trade ins" at bounding box center [347, 35] width 564 height 26
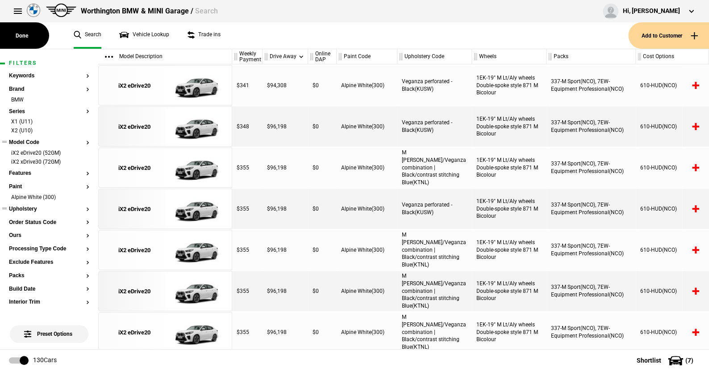
click at [28, 209] on button "Upholstery" at bounding box center [49, 209] width 80 height 6
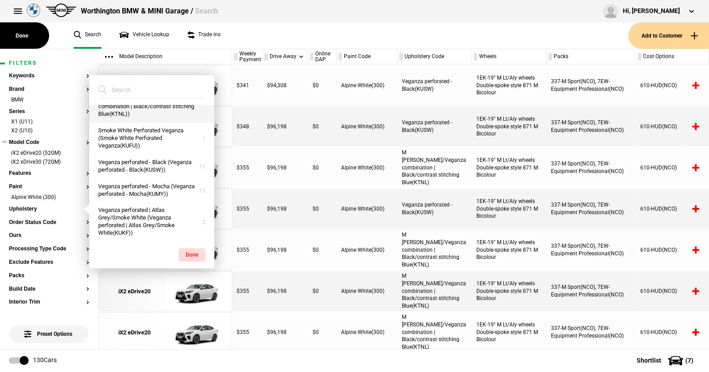
scroll to position [45, 0]
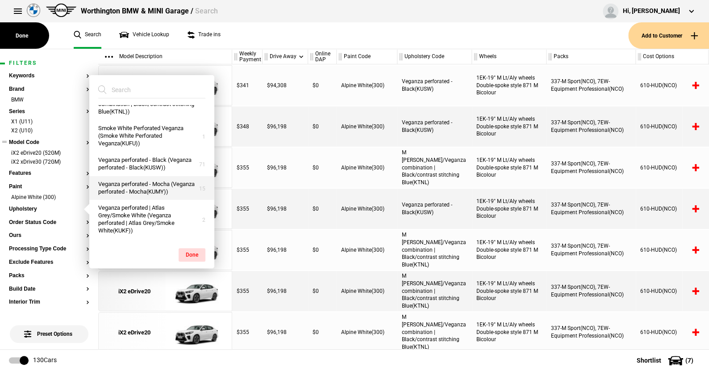
click at [110, 184] on button "Veganza perforated - Mocha (Veganza perforated - Mocha(KUMY))" at bounding box center [151, 188] width 125 height 24
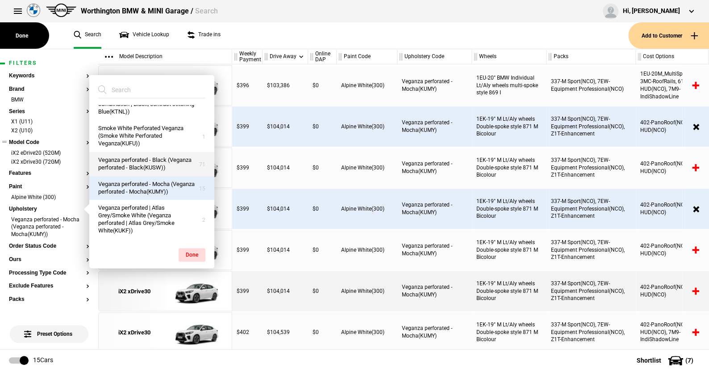
click at [121, 152] on button "Veganza perforated - Black (Veganza perforated - Black(KUSW))" at bounding box center [151, 164] width 125 height 24
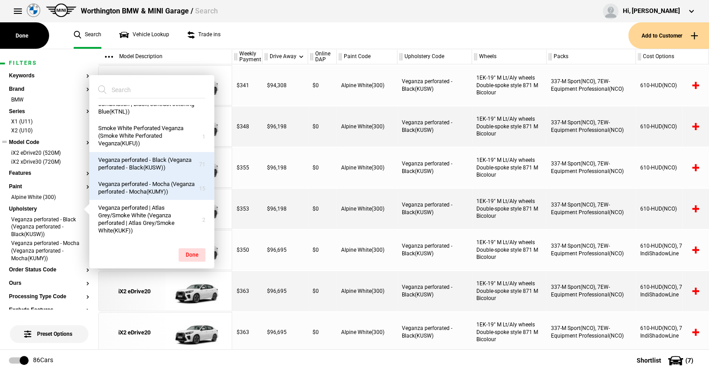
click at [269, 29] on ul "Search Vehicle Lookup Trade ins" at bounding box center [347, 35] width 564 height 26
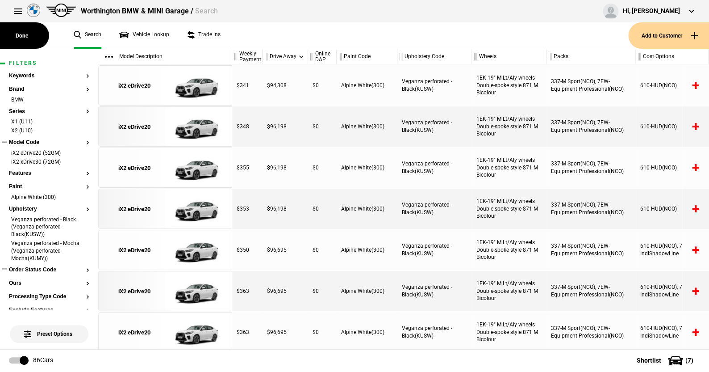
click at [39, 269] on button "Order Status Code" at bounding box center [49, 270] width 80 height 6
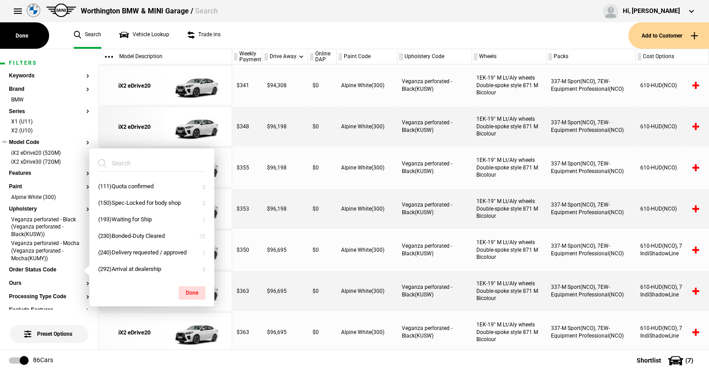
click at [280, 36] on ul "Search Vehicle Lookup Trade ins" at bounding box center [347, 35] width 564 height 26
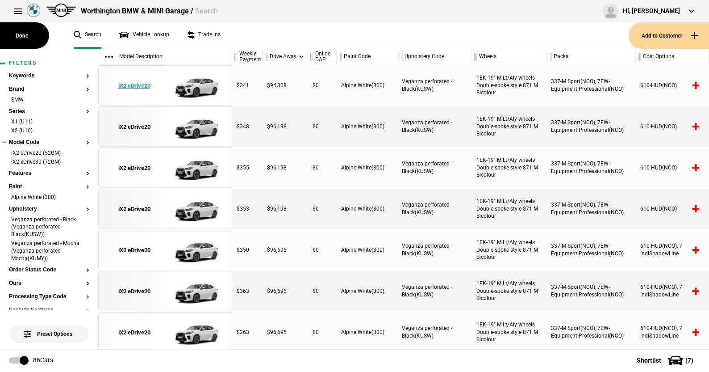
click at [201, 87] on img at bounding box center [196, 86] width 62 height 40
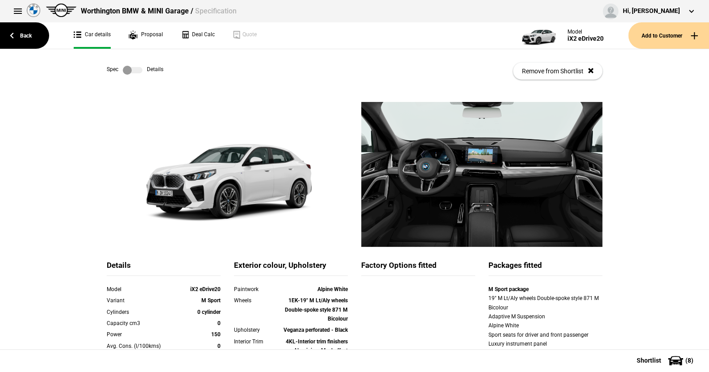
click at [140, 72] on link at bounding box center [132, 70] width 29 height 9
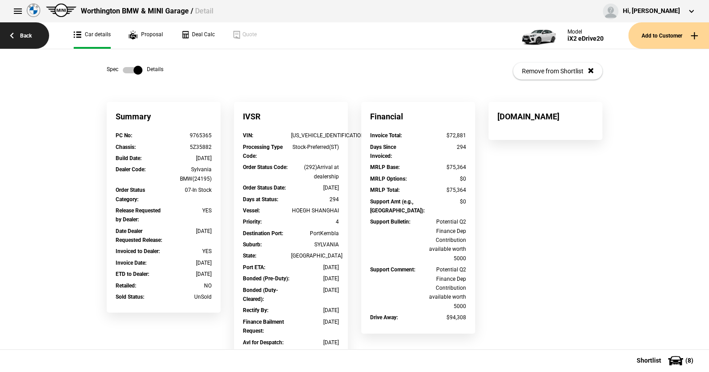
click at [24, 34] on link "Back" at bounding box center [24, 35] width 49 height 26
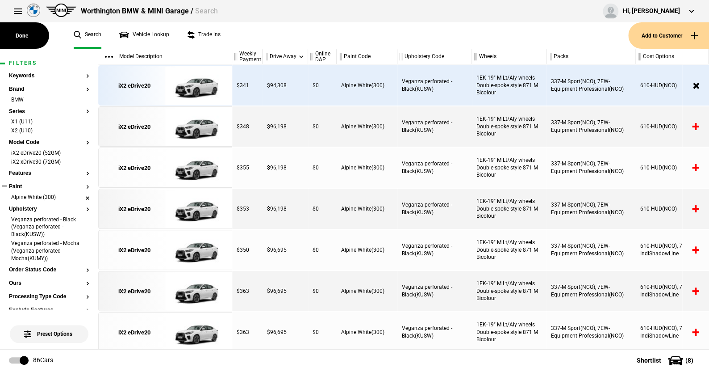
scroll to position [45, 0]
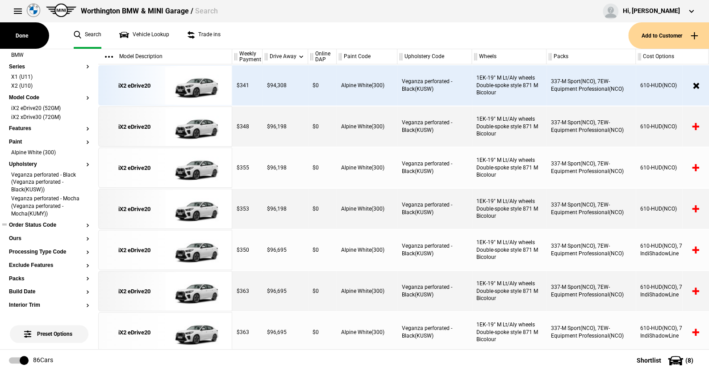
click at [40, 226] on button "Order Status Code" at bounding box center [49, 225] width 80 height 6
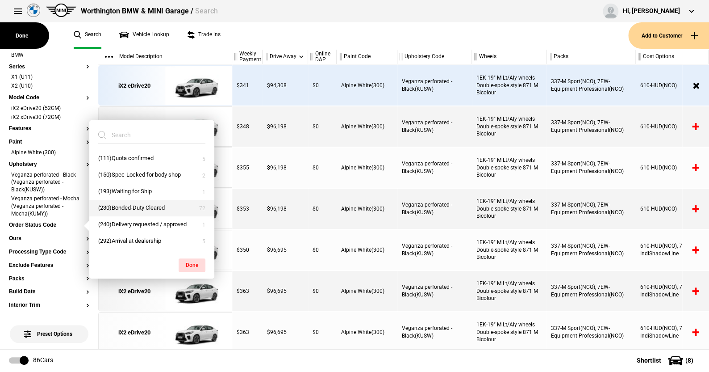
click at [121, 204] on button "(230)Bonded-Duty Cleared" at bounding box center [151, 208] width 125 height 17
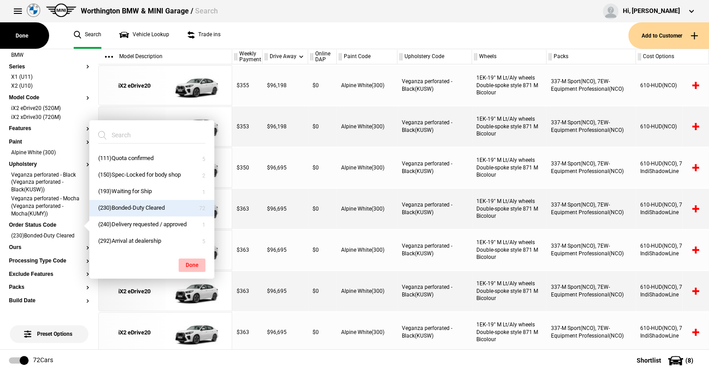
click at [193, 260] on button "Done" at bounding box center [192, 264] width 27 height 13
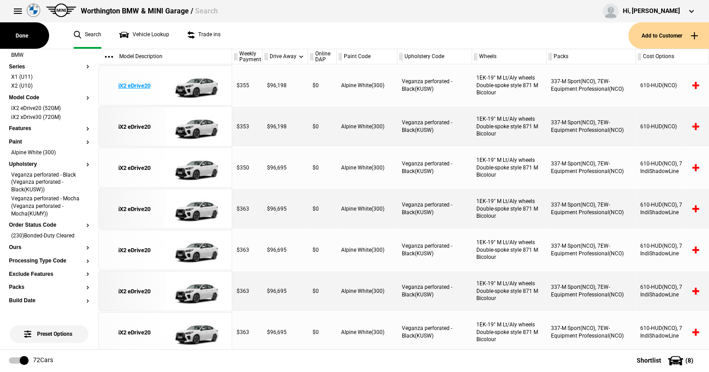
click at [197, 85] on img at bounding box center [196, 86] width 62 height 40
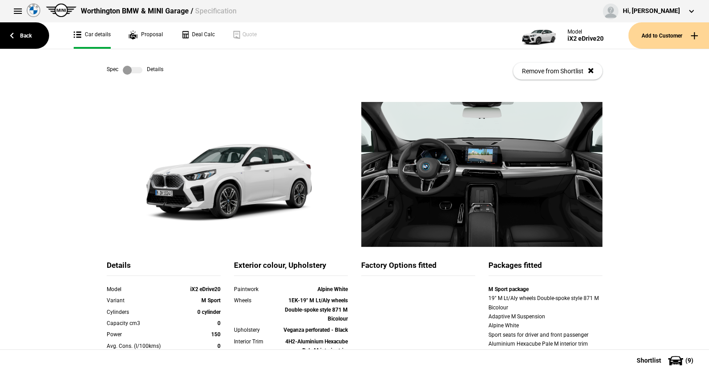
click at [136, 70] on label at bounding box center [133, 70] width 20 height 9
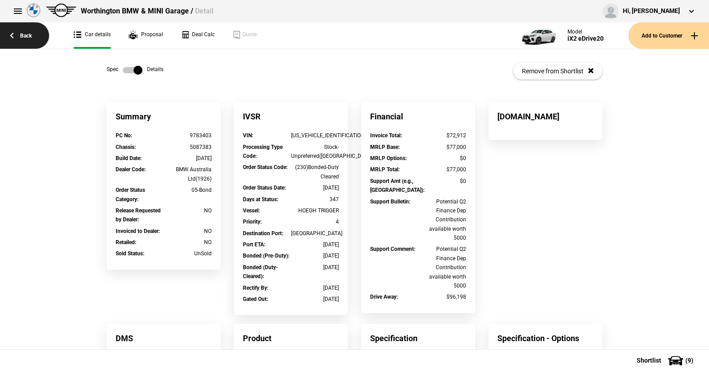
click at [27, 34] on link "Back" at bounding box center [24, 35] width 49 height 26
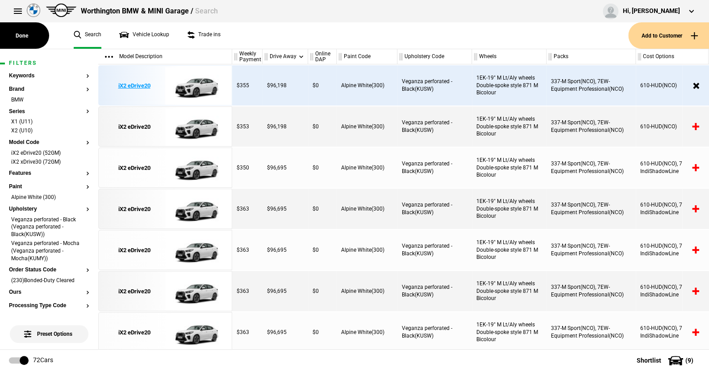
click at [200, 89] on img at bounding box center [196, 86] width 62 height 40
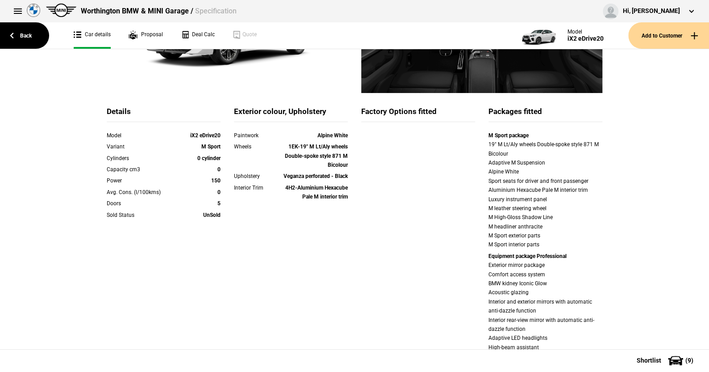
scroll to position [89, 0]
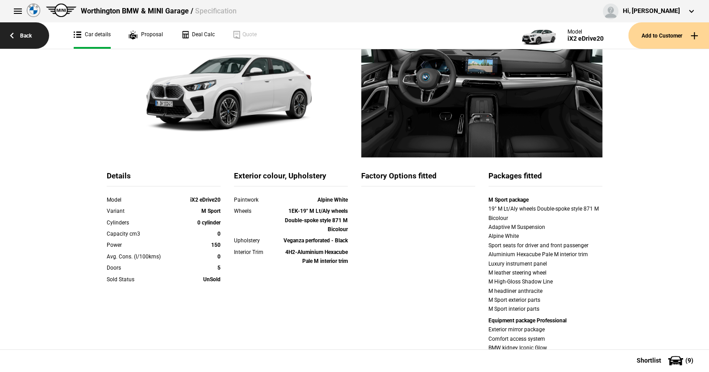
click at [26, 34] on link "Back" at bounding box center [24, 35] width 49 height 26
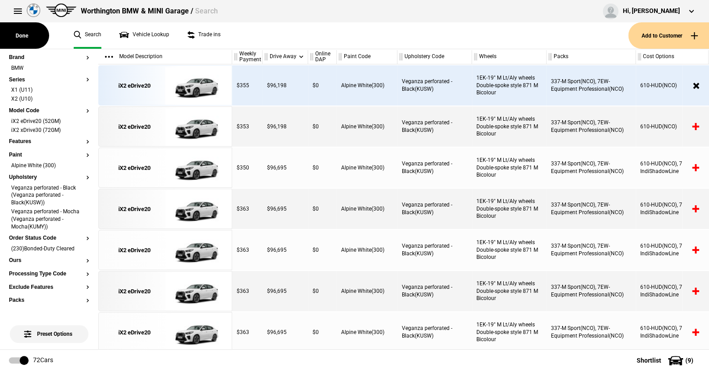
scroll to position [134, 0]
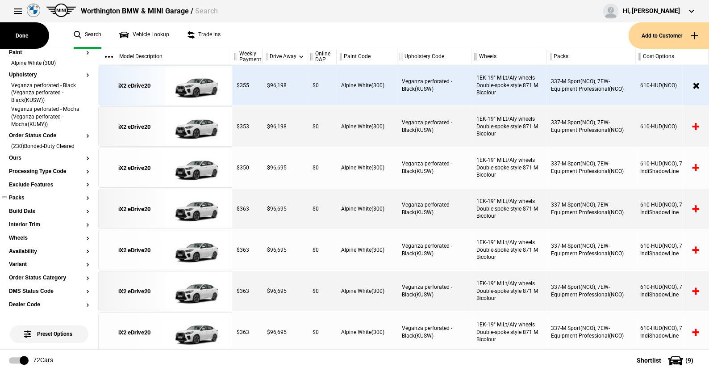
click at [22, 196] on button "Packs" at bounding box center [49, 198] width 80 height 6
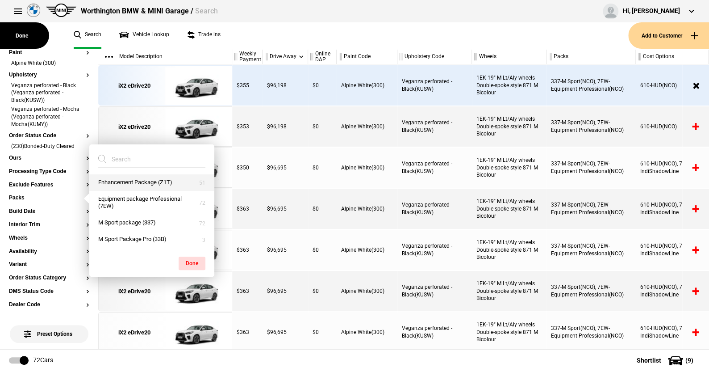
click at [123, 182] on button "Enhancement Package (Z1T)" at bounding box center [151, 182] width 125 height 17
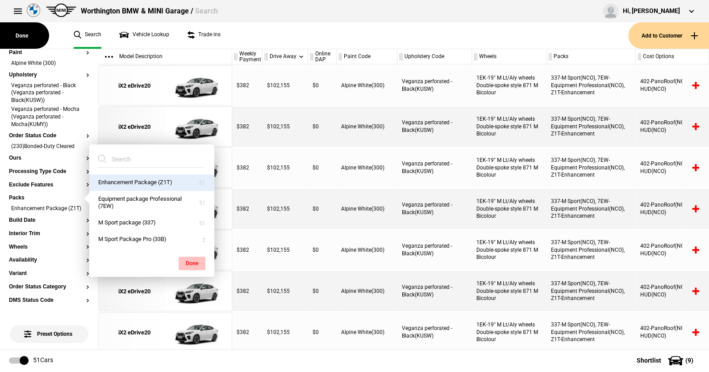
drag, startPoint x: 194, startPoint y: 259, endPoint x: 195, endPoint y: 250, distance: 9.5
click at [194, 256] on button "Done" at bounding box center [192, 262] width 27 height 13
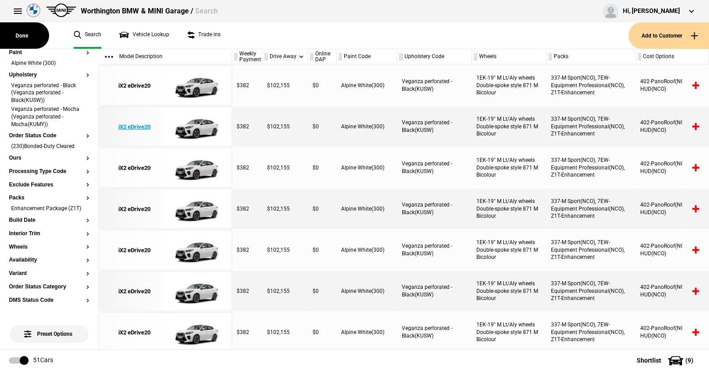
click at [207, 131] on img at bounding box center [196, 127] width 62 height 40
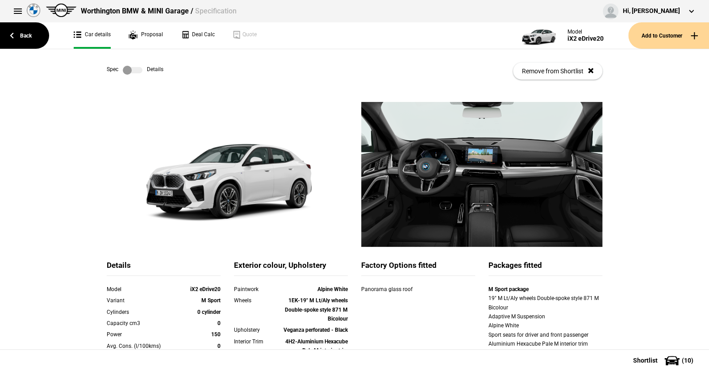
click at [134, 69] on label at bounding box center [133, 70] width 20 height 9
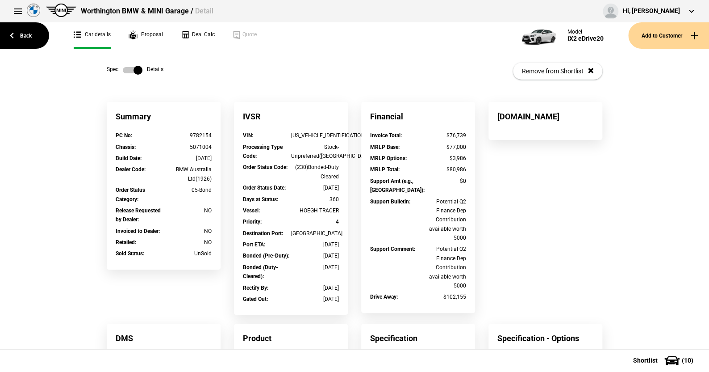
click at [119, 68] on link at bounding box center [132, 70] width 29 height 9
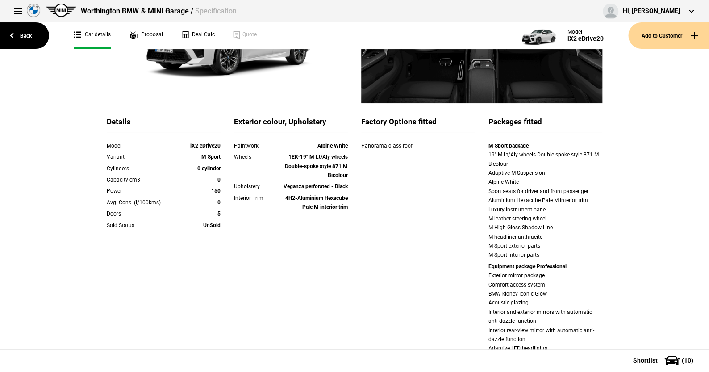
scroll to position [45, 0]
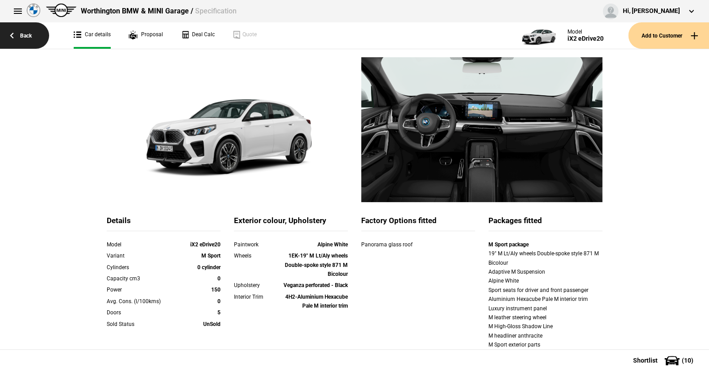
click at [33, 34] on link "Back" at bounding box center [24, 35] width 49 height 26
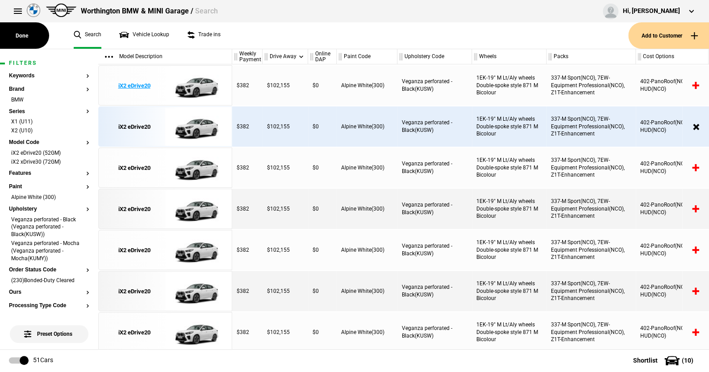
click at [200, 84] on img at bounding box center [196, 86] width 62 height 40
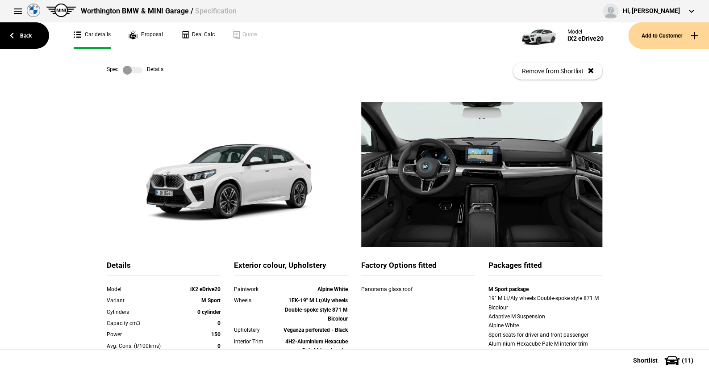
click at [134, 70] on label at bounding box center [133, 70] width 20 height 9
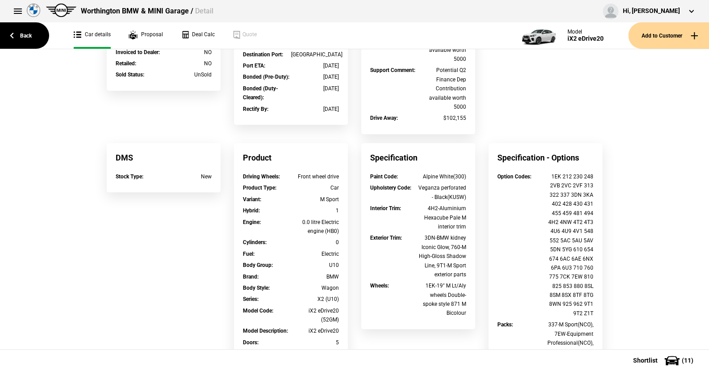
scroll to position [223, 0]
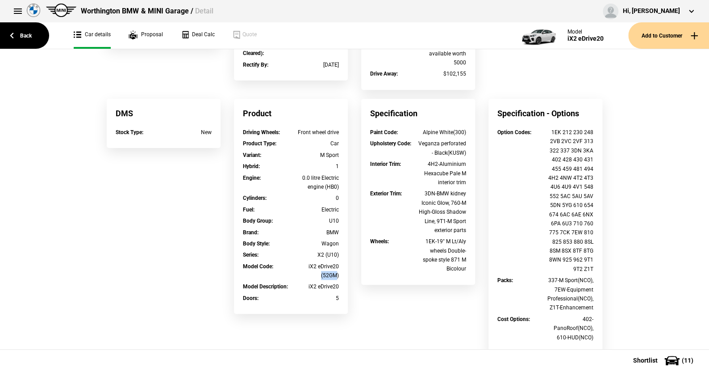
drag, startPoint x: 334, startPoint y: 275, endPoint x: 318, endPoint y: 274, distance: 15.2
click at [318, 274] on div "iX2 eDrive20 (52GM)" at bounding box center [315, 271] width 48 height 18
copy div "(52GM"
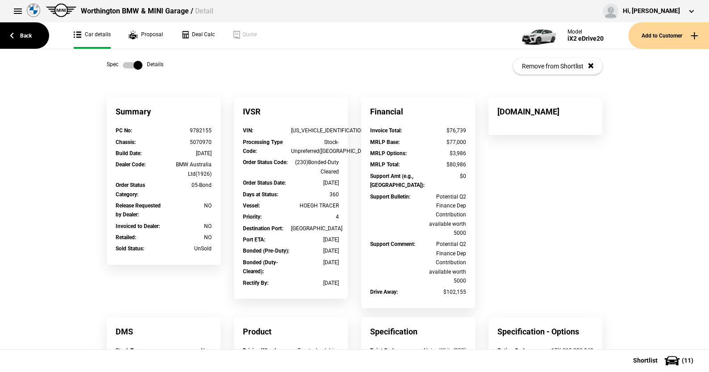
scroll to position [0, 0]
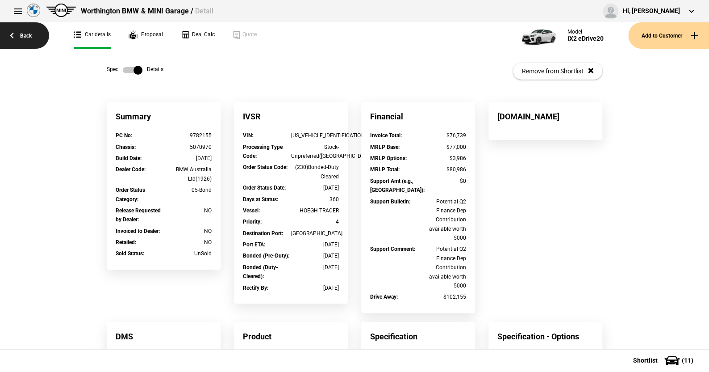
click at [32, 36] on link "Back" at bounding box center [24, 35] width 49 height 26
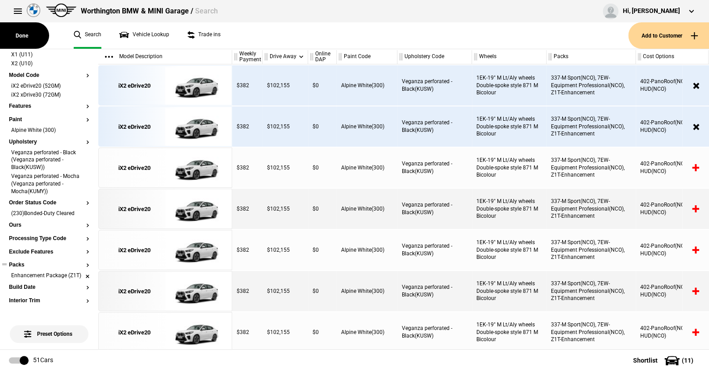
scroll to position [89, 0]
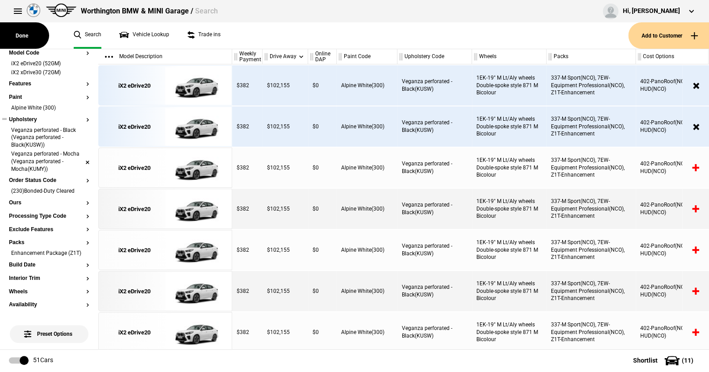
click at [80, 161] on li "Veganza perforated - Mocha (Veganza perforated - Mocha(KUMY))" at bounding box center [49, 162] width 80 height 24
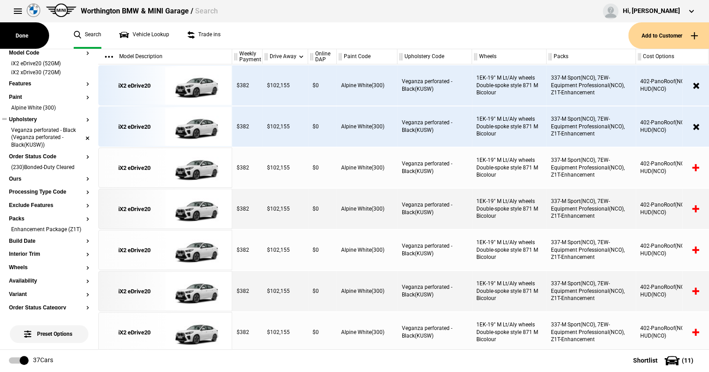
click at [80, 135] on li "Veganza perforated - Black (Veganza perforated - Black(KUSW))" at bounding box center [49, 138] width 80 height 24
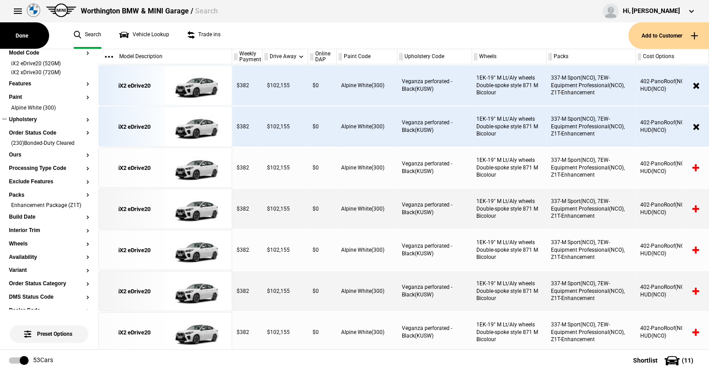
scroll to position [0, 0]
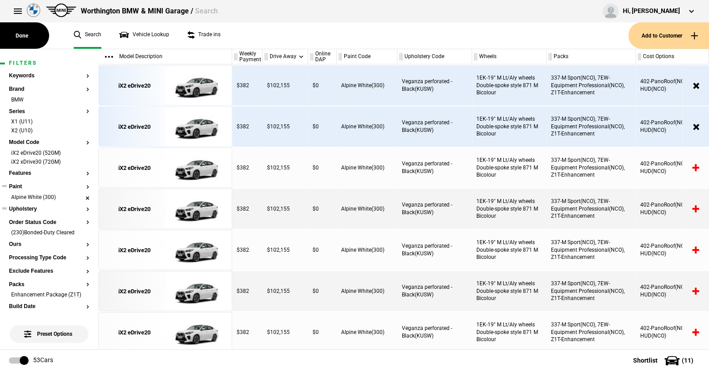
click at [79, 194] on li "Alpine White (300)" at bounding box center [49, 197] width 80 height 9
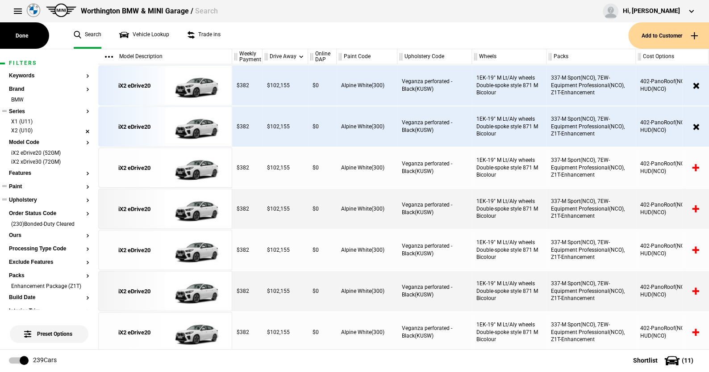
click at [79, 128] on li "X2 (U10)" at bounding box center [49, 131] width 80 height 9
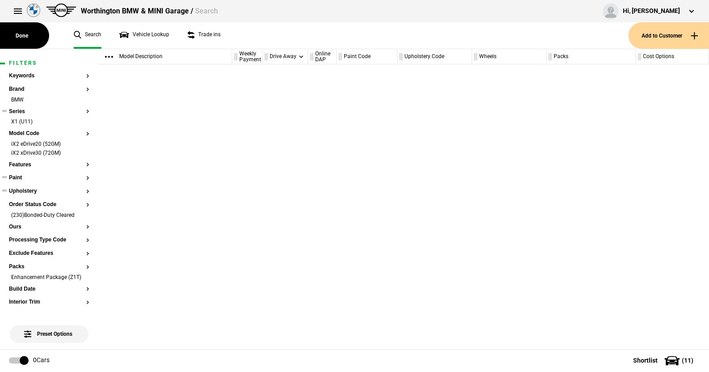
click at [20, 176] on button "Paint" at bounding box center [49, 178] width 80 height 6
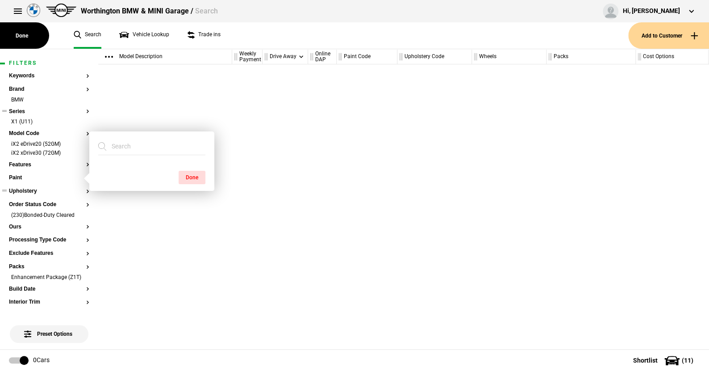
click at [263, 24] on ul "Search Vehicle Lookup Trade ins" at bounding box center [347, 35] width 564 height 26
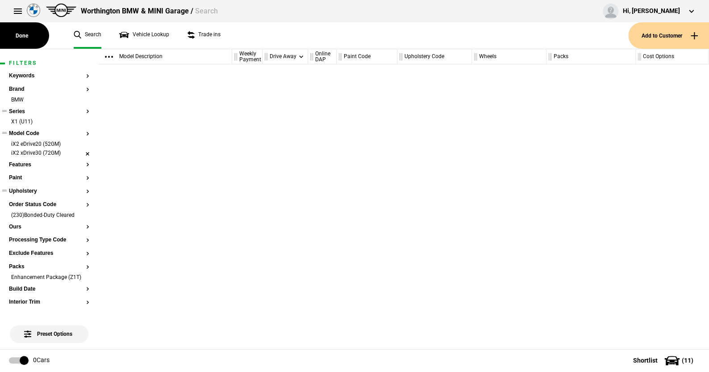
click at [80, 151] on li "iX2 xDrive30 (72GM)" at bounding box center [49, 153] width 80 height 9
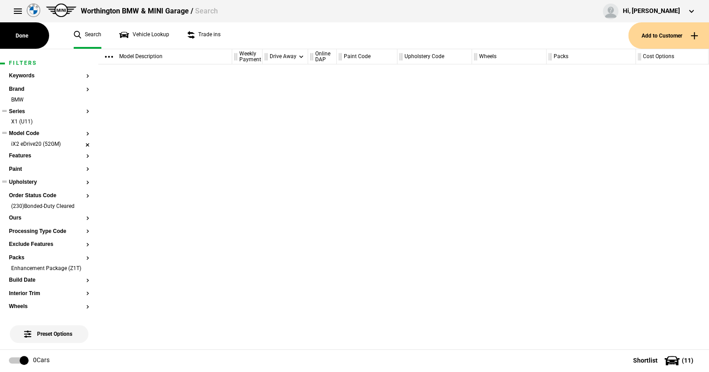
click at [79, 144] on li "iX2 eDrive20 (52GM)" at bounding box center [49, 144] width 80 height 9
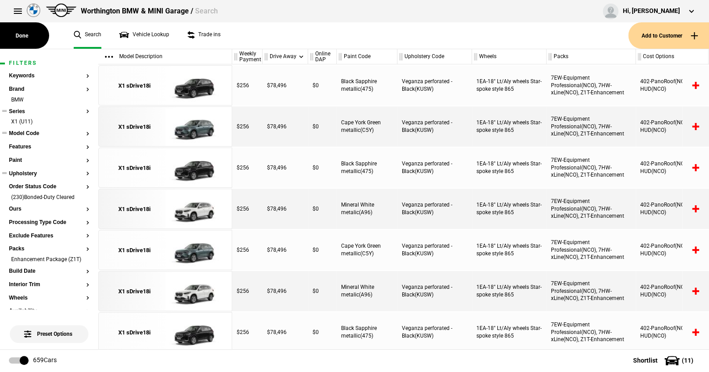
click at [36, 131] on button "Model Code" at bounding box center [49, 133] width 80 height 6
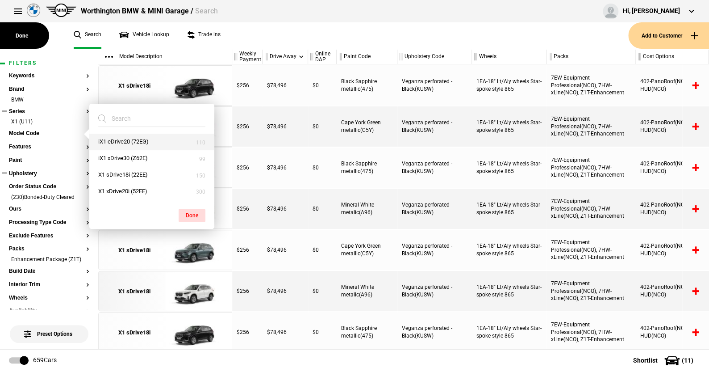
click at [112, 139] on button "iX1 eDrive20 (72EG)" at bounding box center [151, 142] width 125 height 17
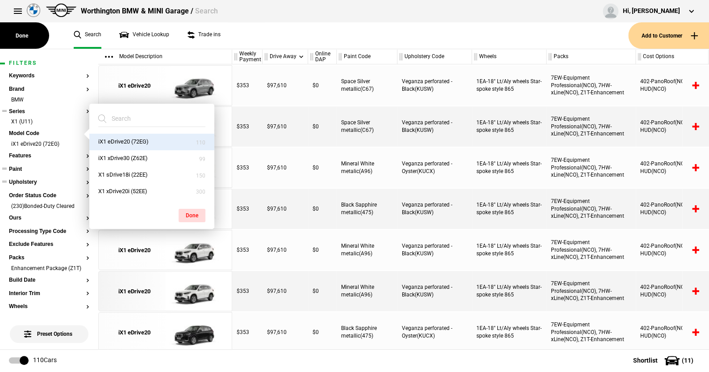
click at [22, 168] on button "Paint" at bounding box center [49, 169] width 80 height 6
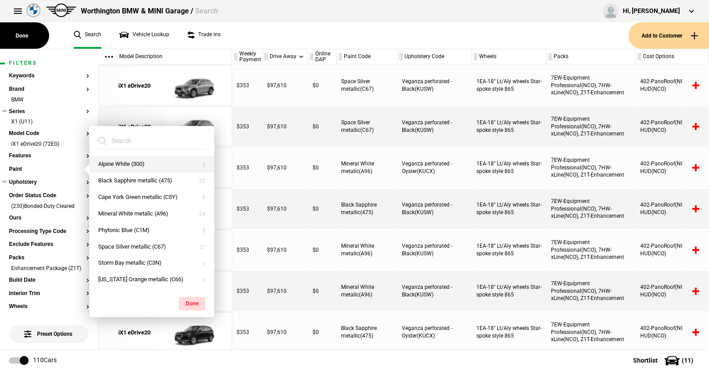
click at [105, 162] on button "Alpine White (300)" at bounding box center [151, 164] width 125 height 17
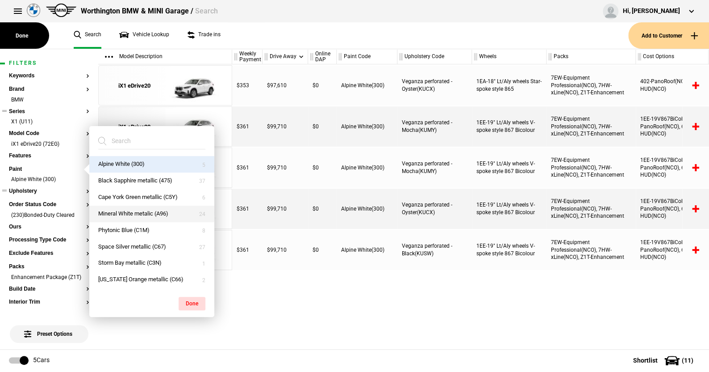
click at [151, 213] on button "Mineral White metalic (A96)" at bounding box center [151, 213] width 125 height 17
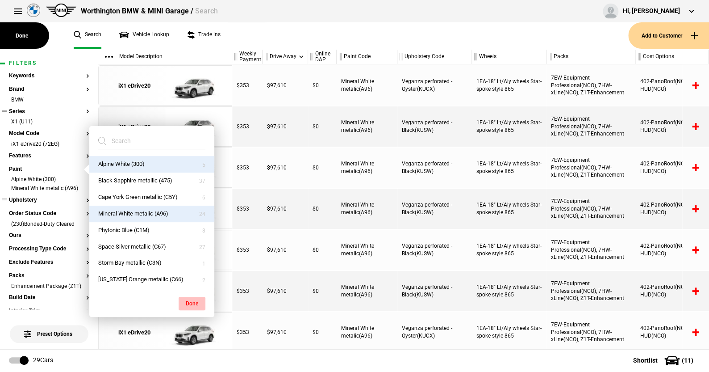
click at [185, 305] on button "Done" at bounding box center [192, 303] width 27 height 13
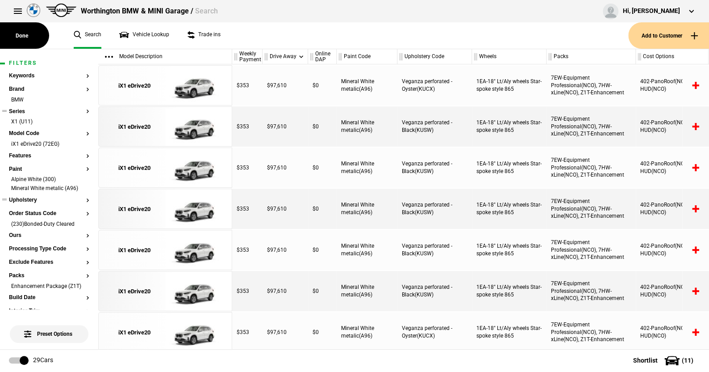
click at [32, 198] on button "Upholstery" at bounding box center [49, 200] width 80 height 6
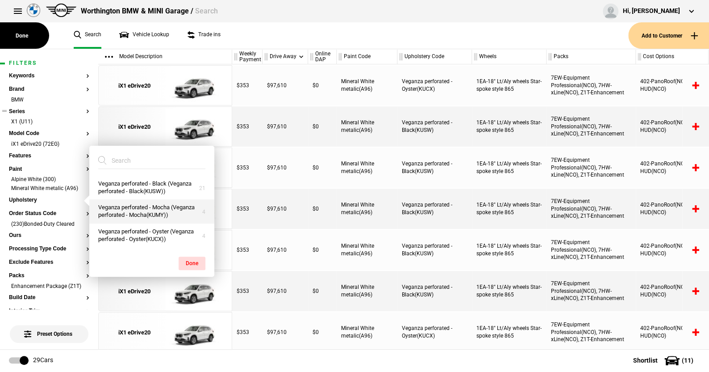
click at [130, 208] on button "Veganza perforated - Mocha (Veganza perforated - Mocha(KUMY))" at bounding box center [151, 211] width 125 height 24
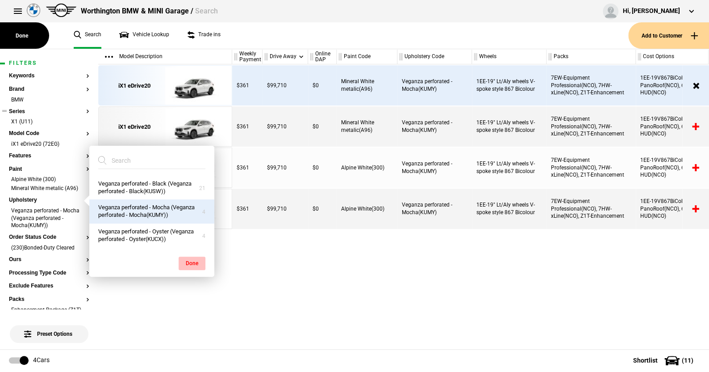
click at [194, 261] on button "Done" at bounding box center [192, 262] width 27 height 13
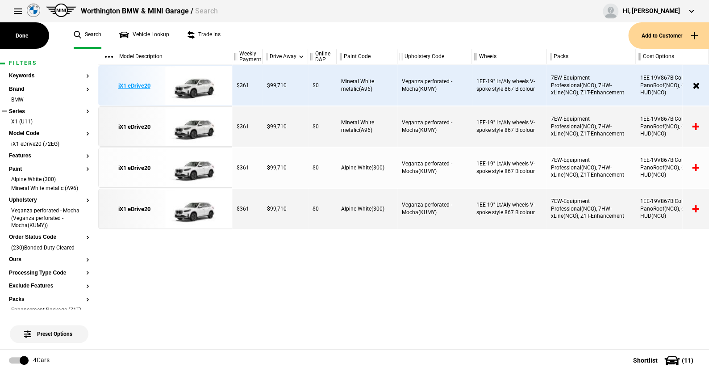
click at [194, 86] on img at bounding box center [196, 86] width 62 height 40
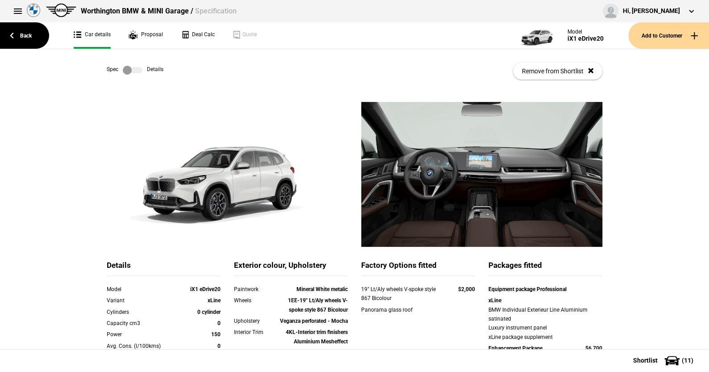
click at [141, 72] on link at bounding box center [132, 70] width 29 height 9
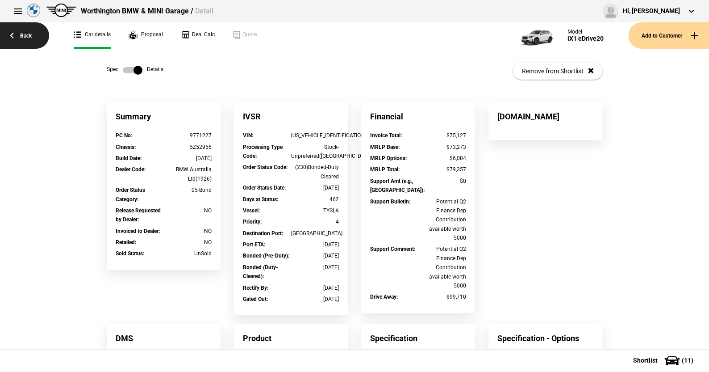
click at [29, 34] on link "Back" at bounding box center [24, 35] width 49 height 26
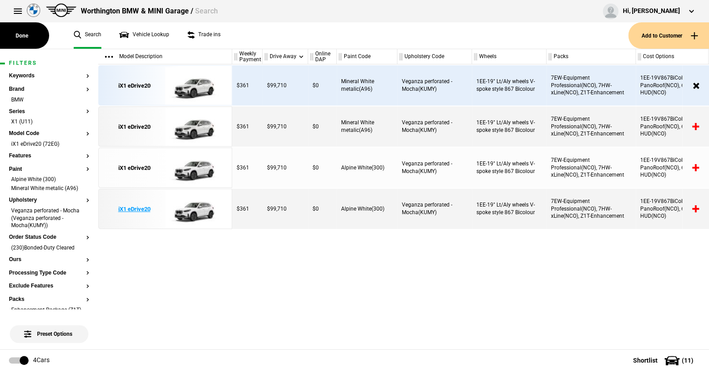
click at [192, 212] on img at bounding box center [196, 209] width 62 height 40
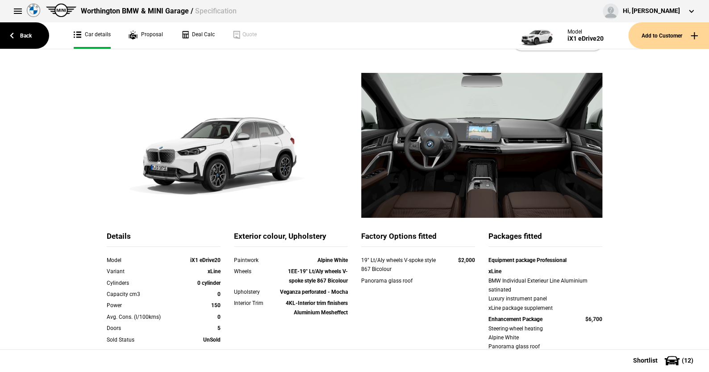
scroll to position [45, 0]
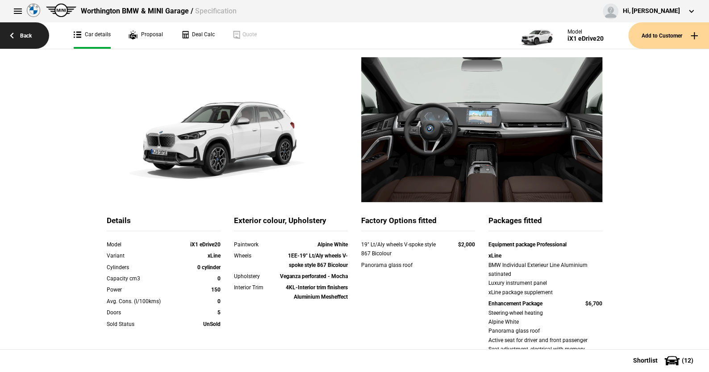
click at [25, 35] on link "Back" at bounding box center [24, 35] width 49 height 26
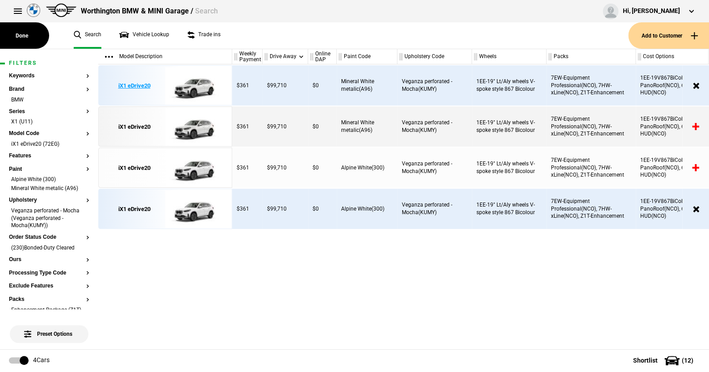
click at [200, 85] on img at bounding box center [196, 86] width 62 height 40
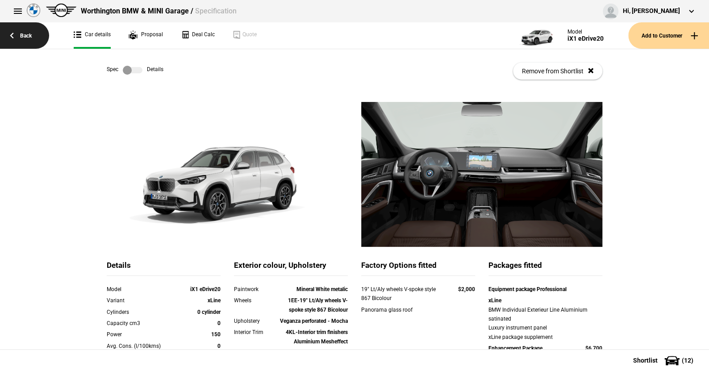
click at [29, 33] on link "Back" at bounding box center [24, 35] width 49 height 26
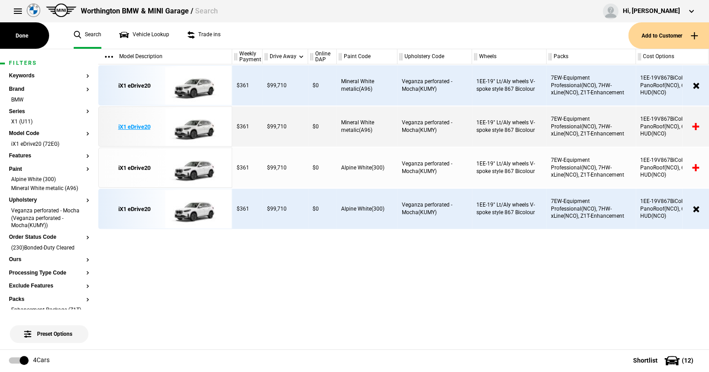
click at [196, 124] on img at bounding box center [196, 127] width 62 height 40
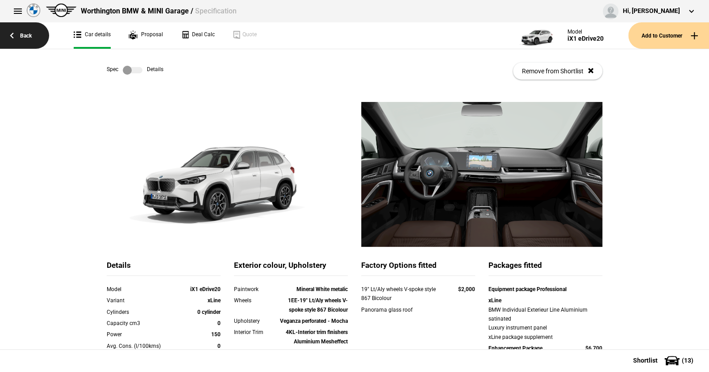
click at [27, 34] on link "Back" at bounding box center [24, 35] width 49 height 26
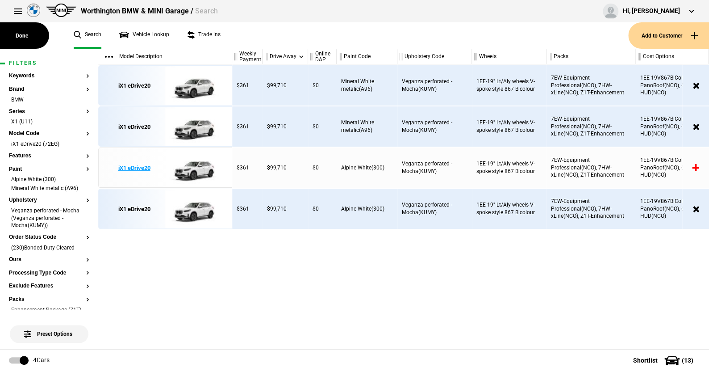
click at [202, 171] on img at bounding box center [196, 168] width 62 height 40
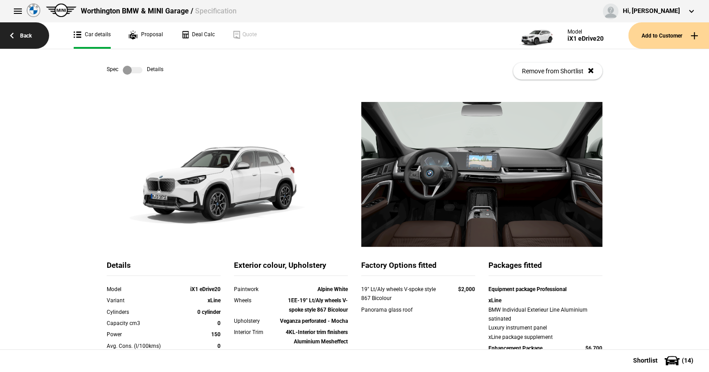
click at [25, 37] on link "Back" at bounding box center [24, 35] width 49 height 26
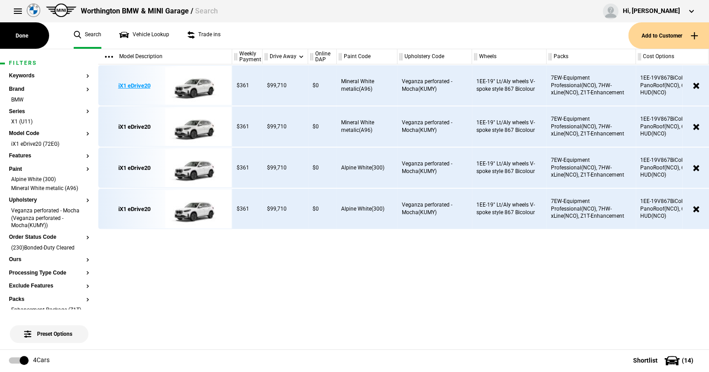
click at [196, 85] on img at bounding box center [196, 86] width 62 height 40
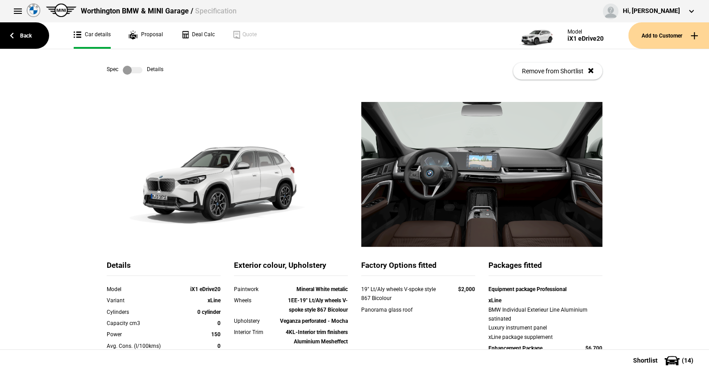
click at [134, 67] on label at bounding box center [133, 70] width 20 height 9
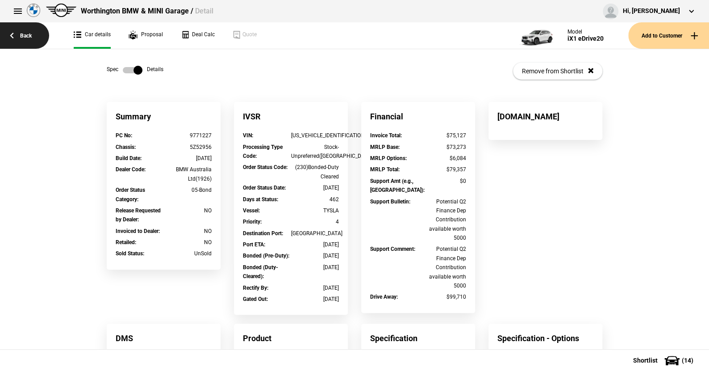
click at [29, 33] on link "Back" at bounding box center [24, 35] width 49 height 26
